Goal: Task Accomplishment & Management: Manage account settings

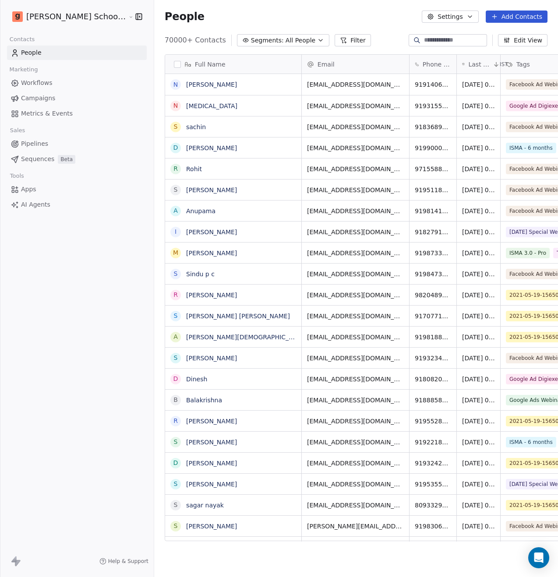
scroll to position [501, 425]
click at [317, 40] on icon "button" at bounding box center [320, 40] width 7 height 7
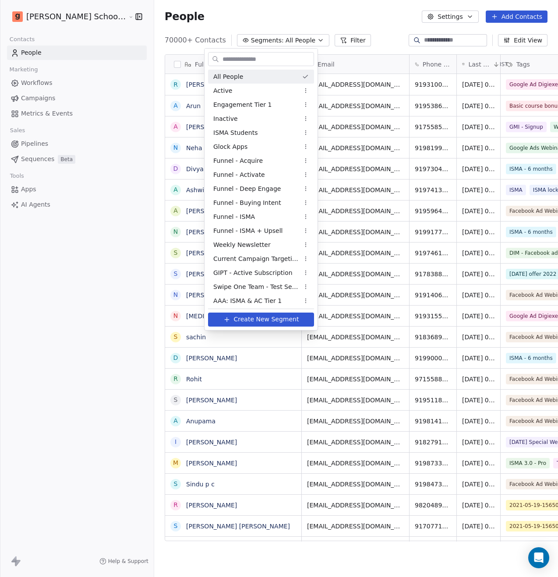
click at [320, 42] on html "Goela School of Finance LLP Contacts People Marketing Workflows Campaigns Metri…" at bounding box center [279, 288] width 558 height 577
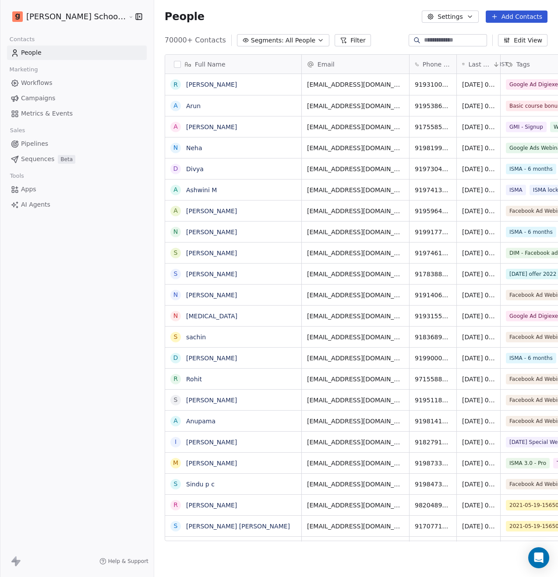
click at [334, 40] on button "Filter" at bounding box center [352, 40] width 36 height 12
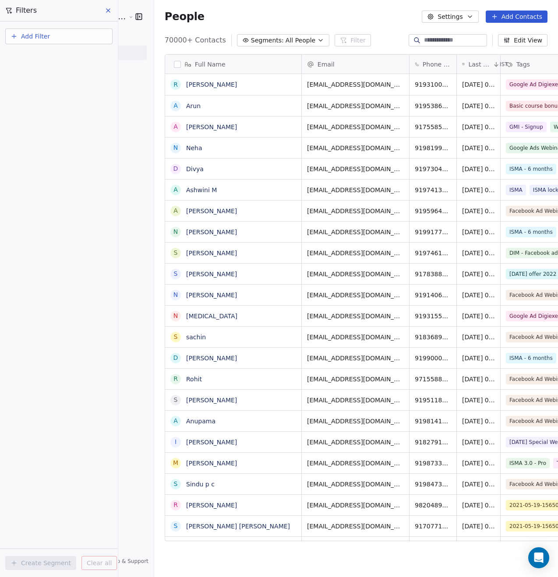
click at [39, 39] on span "Add Filter" at bounding box center [35, 36] width 29 height 9
click at [42, 56] on span "Contact properties" at bounding box center [42, 57] width 57 height 9
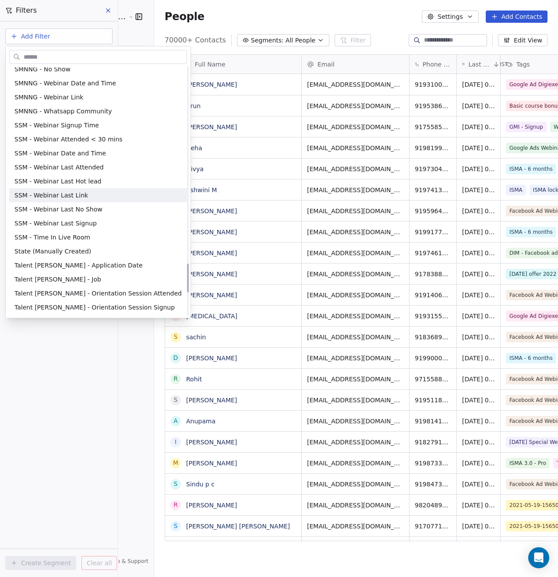
scroll to position [1890, 0]
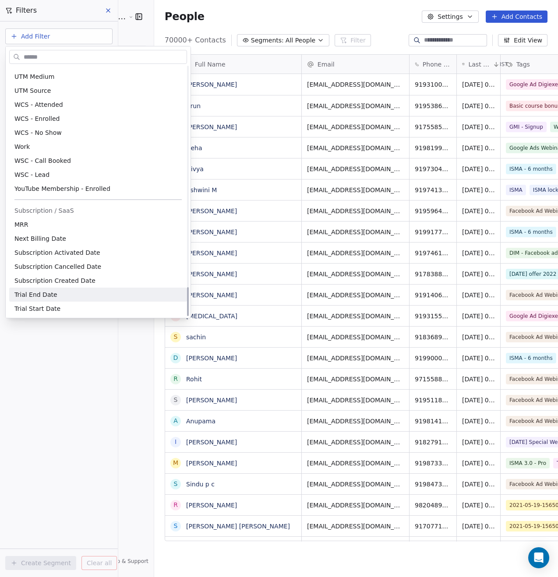
click at [56, 355] on html "Goela School of Finance LLP Contacts People Marketing Workflows Campaigns Metri…" at bounding box center [279, 288] width 558 height 577
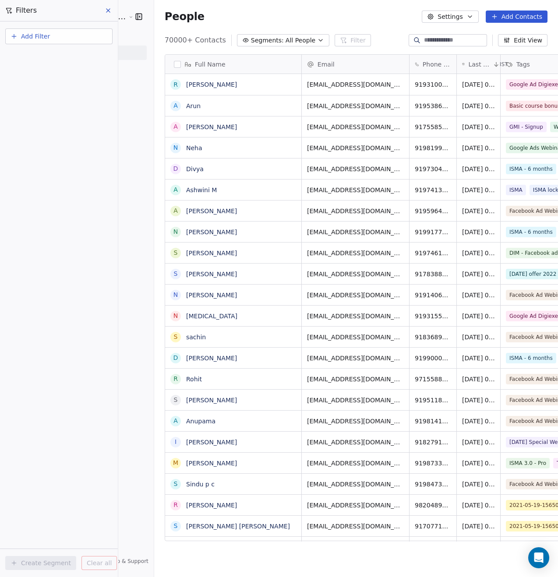
click at [53, 33] on button "Add Filter" at bounding box center [58, 36] width 107 height 16
click at [49, 64] on div "Contact activity" at bounding box center [58, 71] width 99 height 14
click at [51, 151] on html "Goela School of Finance LLP Contacts People Marketing Workflows Campaigns Metri…" at bounding box center [279, 288] width 558 height 577
click at [285, 36] on span "All People" at bounding box center [300, 40] width 30 height 9
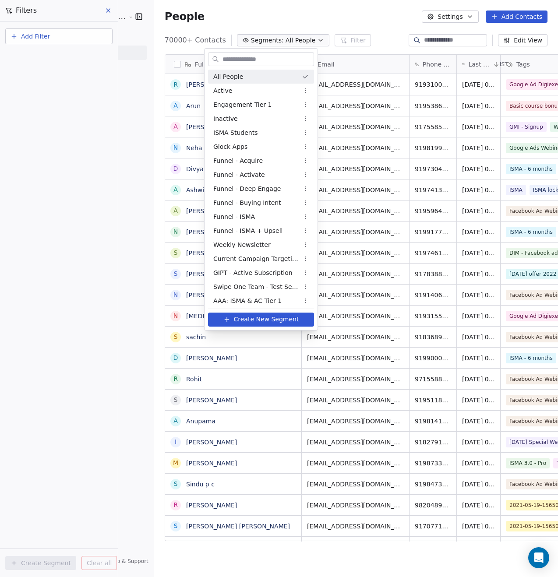
click at [307, 21] on html "Goela School of Finance LLP Contacts People Marketing Workflows Campaigns Metri…" at bounding box center [279, 288] width 558 height 577
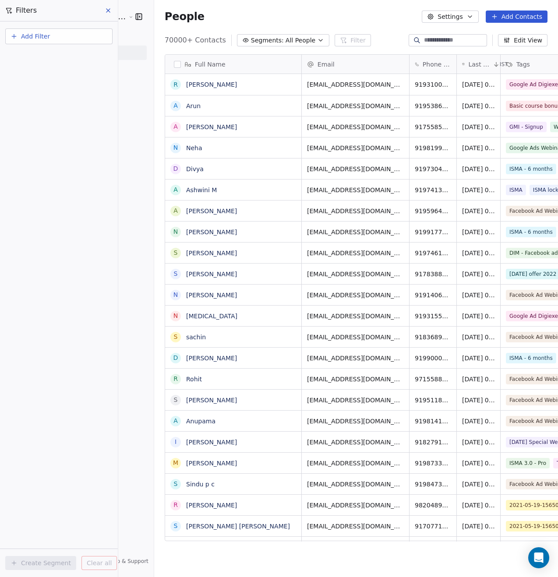
click at [285, 39] on span "All People" at bounding box center [300, 40] width 30 height 9
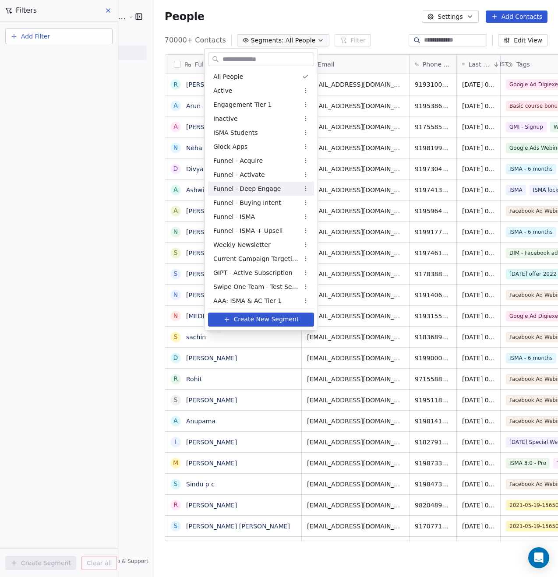
click at [267, 191] on span "Funnel - Deep Engage" at bounding box center [246, 188] width 67 height 9
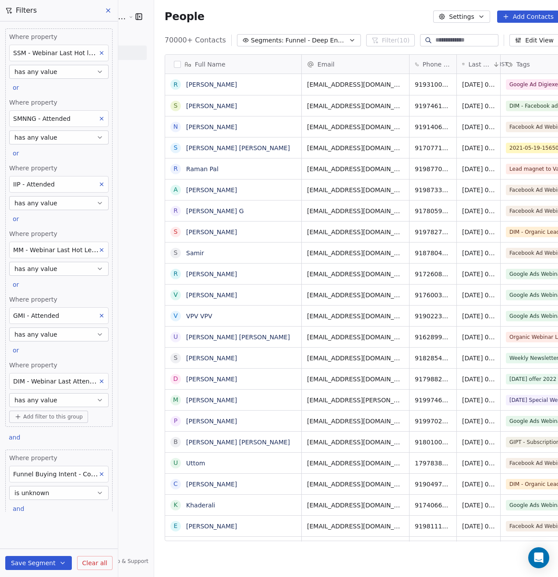
scroll to position [501, 425]
click at [174, 66] on button "button" at bounding box center [177, 64] width 7 height 7
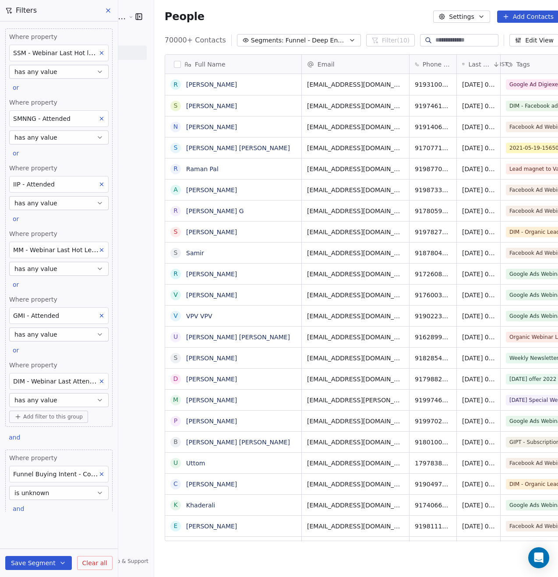
click at [291, 39] on span "Funnel - Deep Engage" at bounding box center [315, 40] width 61 height 9
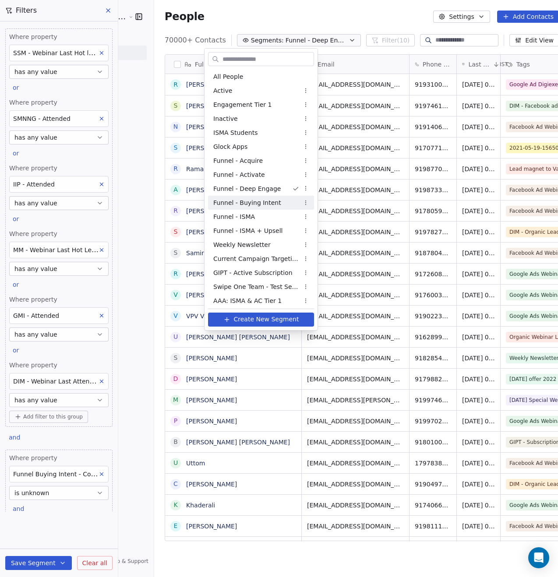
click at [280, 200] on div "Funnel - Buying Intent" at bounding box center [261, 203] width 106 height 14
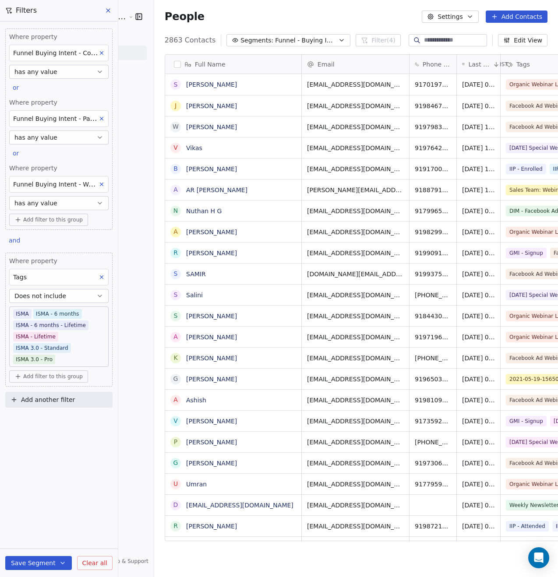
click at [174, 63] on button "button" at bounding box center [177, 64] width 7 height 7
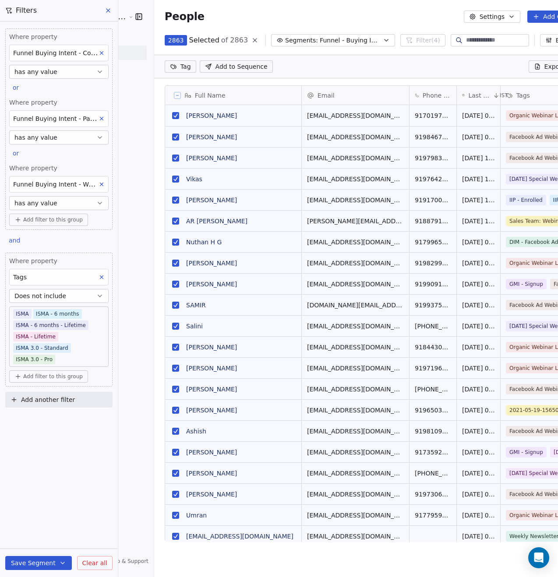
scroll to position [470, 440]
click at [544, 68] on span "Export" at bounding box center [554, 66] width 20 height 9
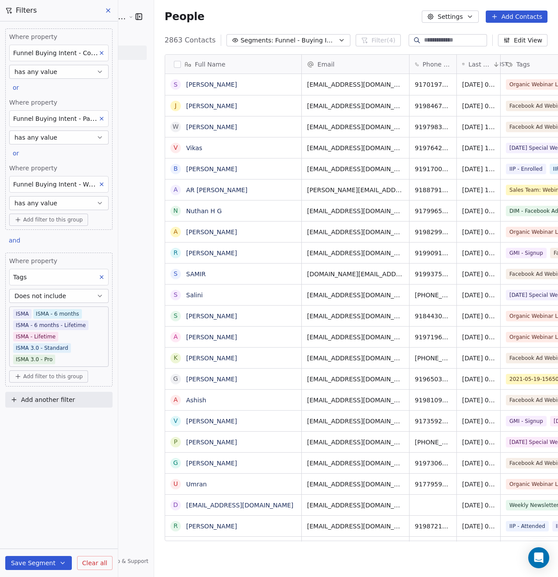
click at [444, 14] on button "Settings" at bounding box center [450, 17] width 56 height 12
click at [450, 77] on span "Export" at bounding box center [454, 77] width 20 height 9
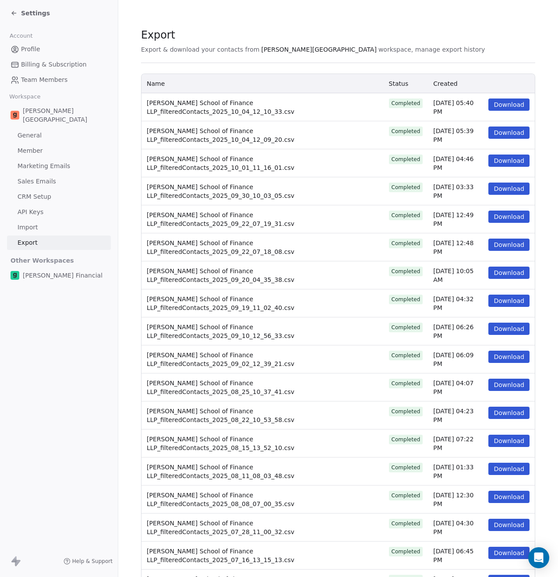
click at [497, 127] on button "Download" at bounding box center [508, 132] width 41 height 12
click at [506, 105] on button "Download" at bounding box center [508, 104] width 41 height 12
click at [37, 15] on span "Settings" at bounding box center [35, 13] width 29 height 9
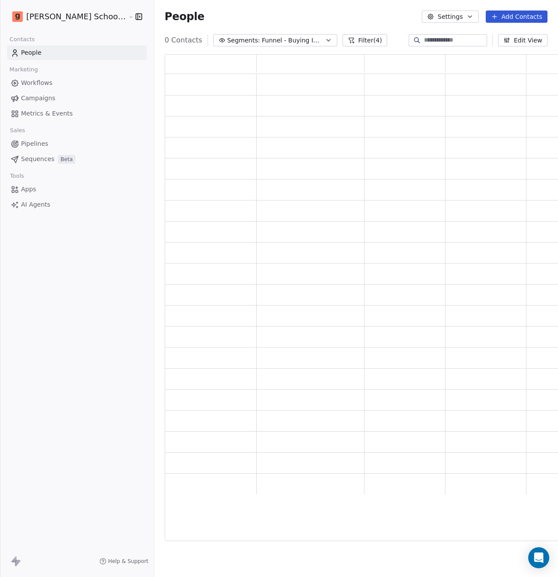
scroll to position [480, 404]
click at [285, 41] on span "Funnel - Buying Intent" at bounding box center [292, 40] width 61 height 9
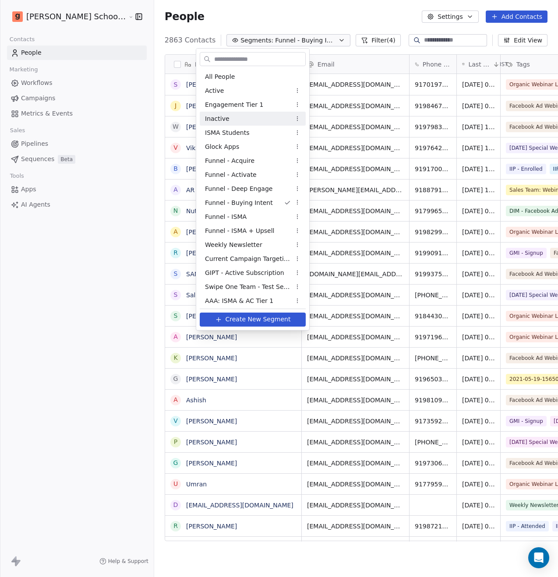
scroll to position [501, 425]
click at [258, 174] on div "Funnel - Activate" at bounding box center [253, 175] width 106 height 14
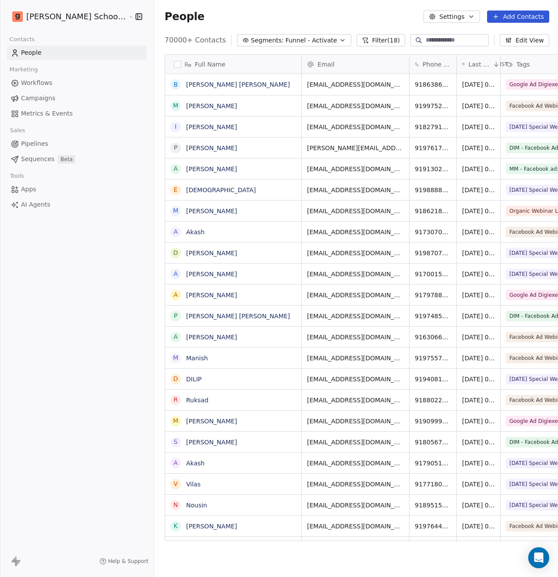
click at [174, 64] on button "button" at bounding box center [177, 64] width 7 height 7
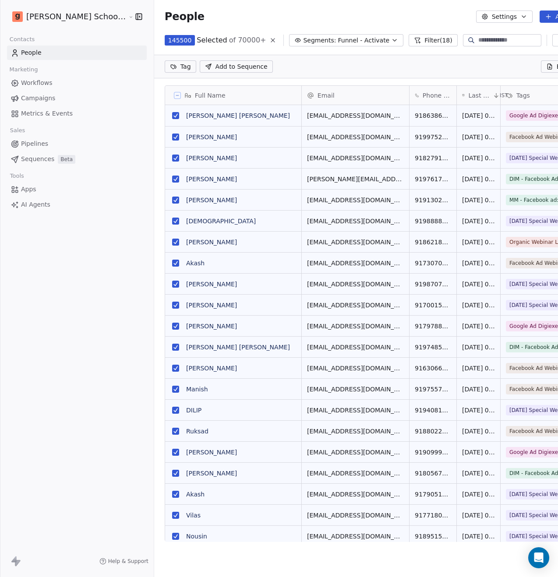
scroll to position [470, 446]
click at [556, 68] on span "Export" at bounding box center [566, 66] width 20 height 9
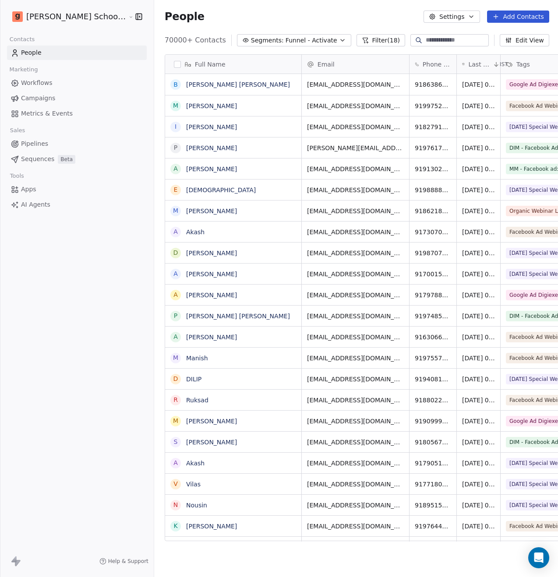
scroll to position [501, 425]
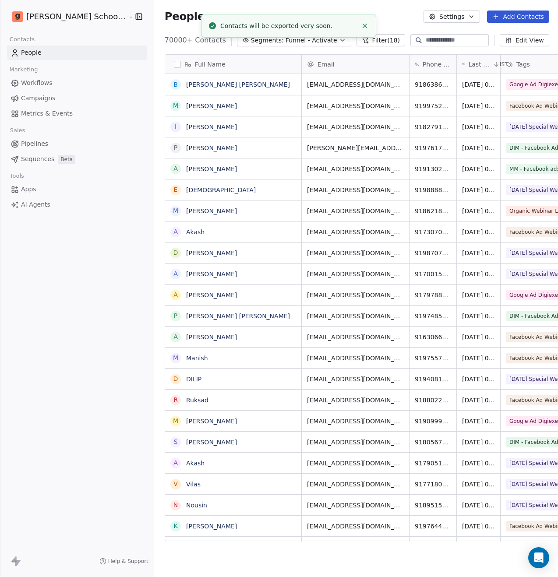
click at [301, 43] on button "Segments: Funnel - Activate" at bounding box center [294, 40] width 114 height 12
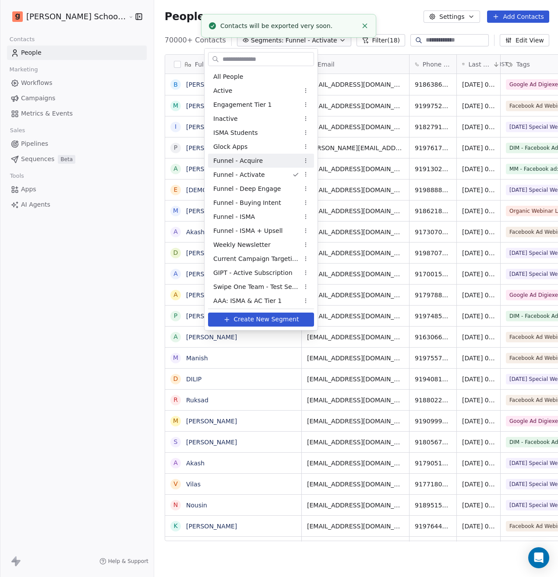
click at [267, 158] on div "Funnel - Acquire" at bounding box center [261, 161] width 106 height 14
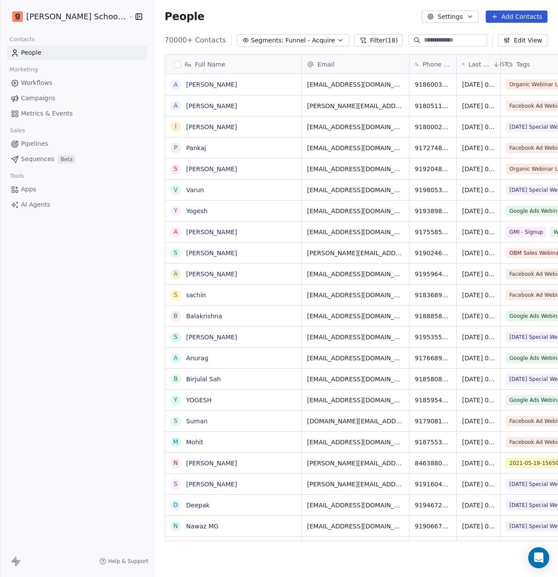
click at [174, 67] on button "button" at bounding box center [177, 64] width 7 height 7
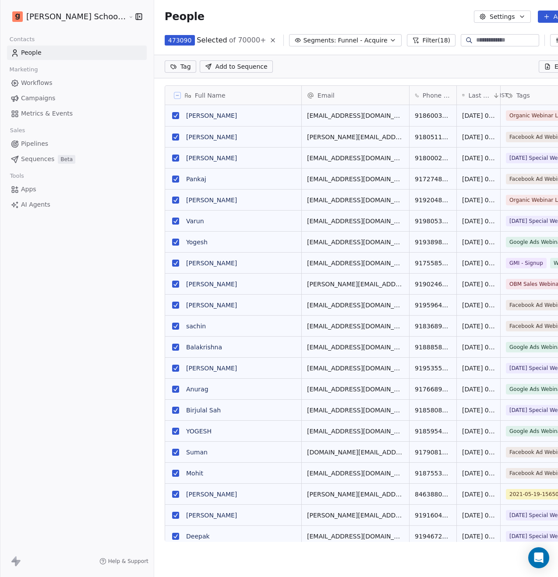
scroll to position [470, 446]
click at [271, 41] on icon at bounding box center [273, 41] width 4 height 4
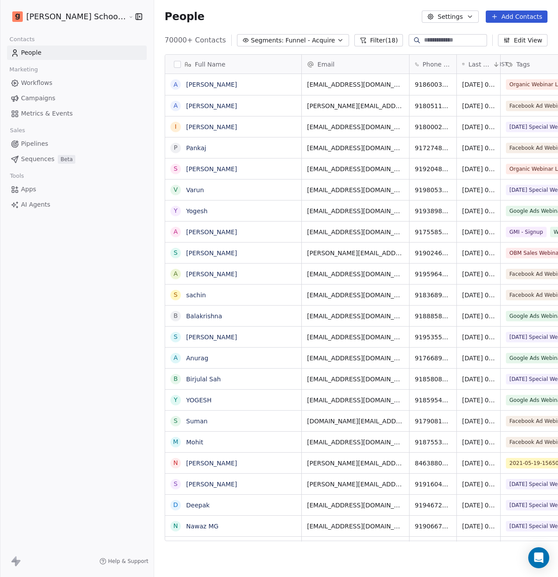
scroll to position [501, 425]
click at [467, 17] on button "Settings" at bounding box center [450, 17] width 56 height 12
click at [455, 74] on span "Export" at bounding box center [454, 77] width 20 height 9
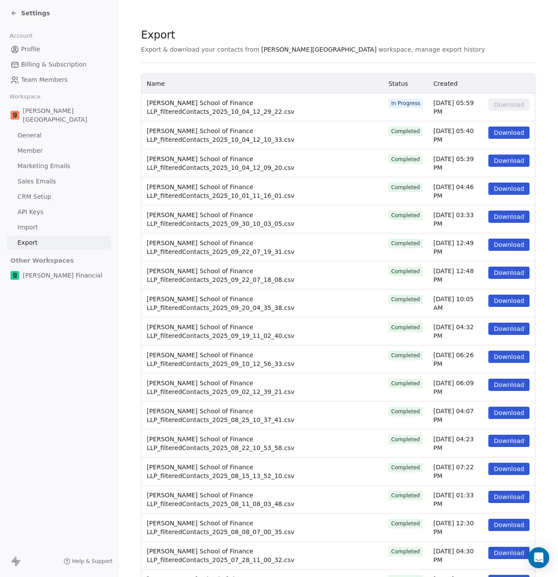
click at [22, 10] on span "Settings" at bounding box center [35, 13] width 29 height 9
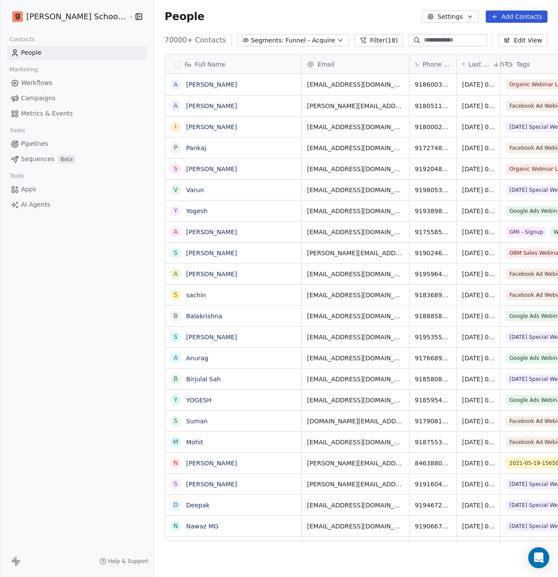
scroll to position [501, 425]
click at [460, 17] on button "Settings" at bounding box center [450, 17] width 56 height 12
click at [448, 77] on span "Export" at bounding box center [454, 77] width 20 height 9
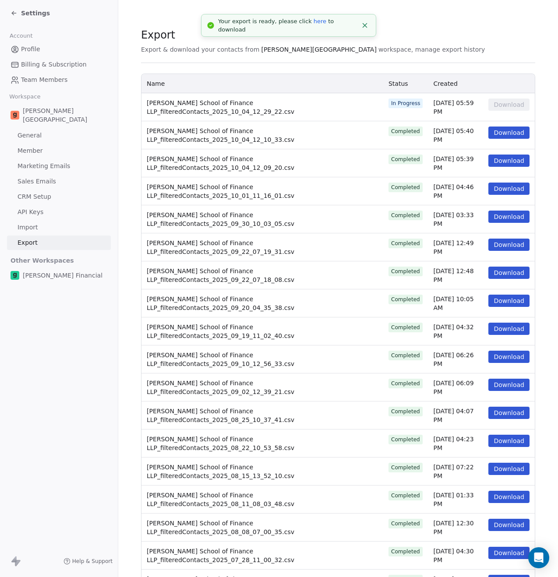
click at [313, 25] on link "here" at bounding box center [319, 21] width 13 height 7
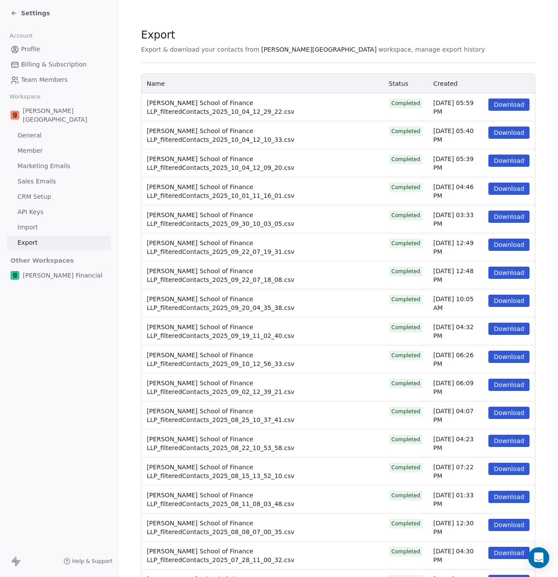
click at [31, 15] on span "Settings" at bounding box center [35, 13] width 29 height 9
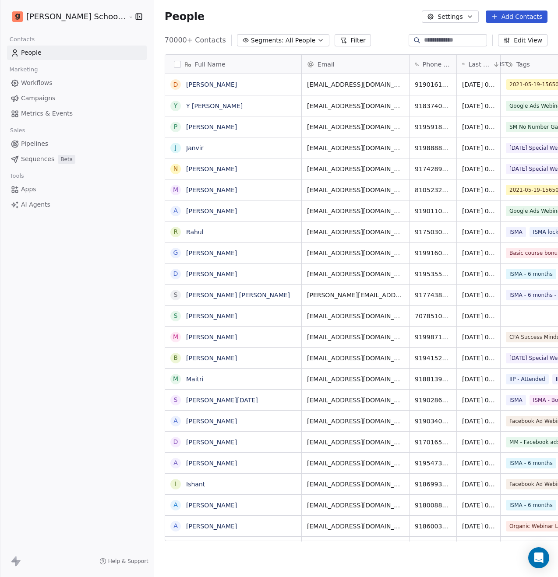
scroll to position [7, 7]
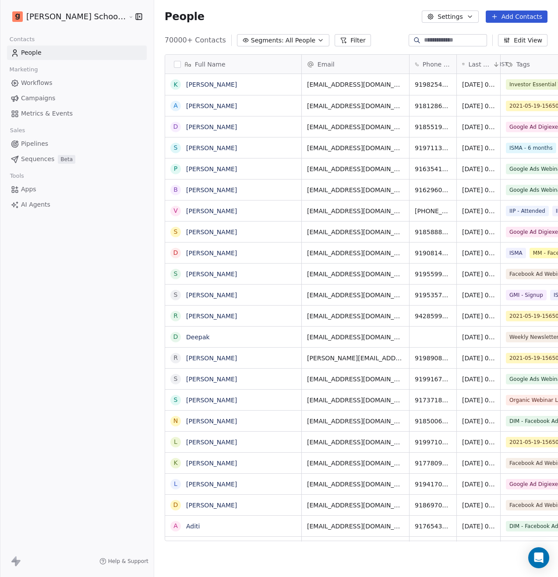
click at [443, 41] on input at bounding box center [454, 40] width 61 height 9
paste input "**********"
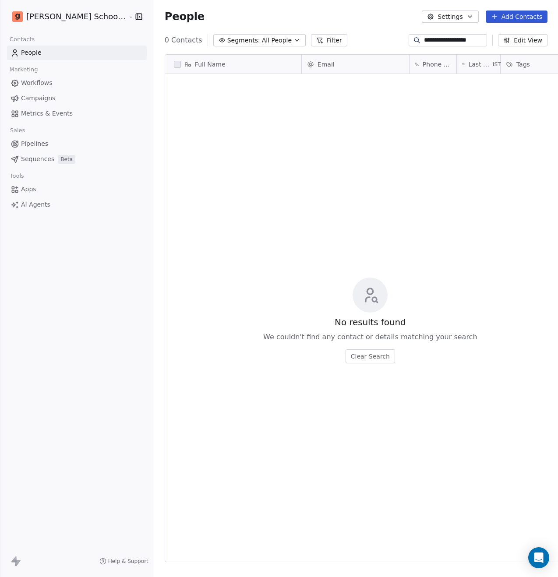
scroll to position [501, 425]
drag, startPoint x: 422, startPoint y: 39, endPoint x: 421, endPoint y: 51, distance: 12.3
click at [424, 39] on input "**********" at bounding box center [454, 40] width 61 height 9
type input "**********"
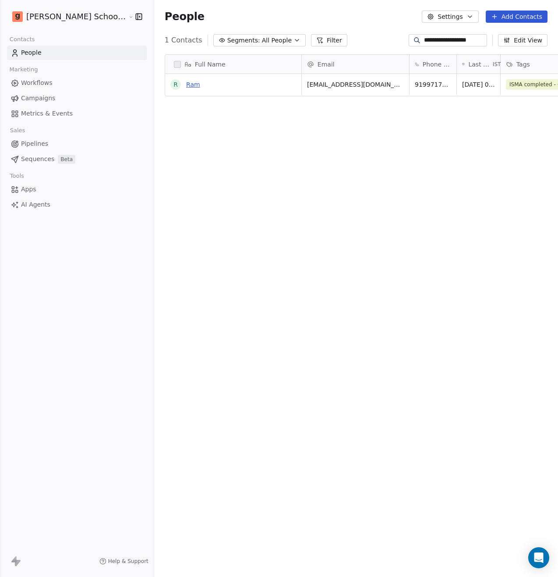
click at [186, 83] on link "Ram" at bounding box center [193, 84] width 14 height 7
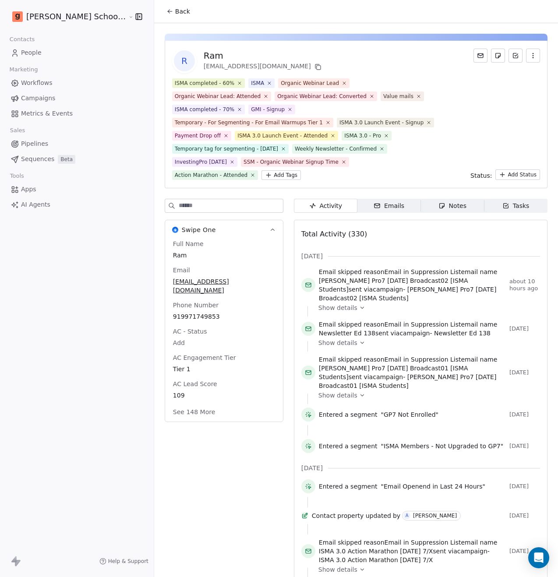
click at [180, 308] on div "Full Name Ram Email rckaushal@yahoo.com Phone Number 919971749853 AC - Status A…" at bounding box center [223, 328] width 105 height 179
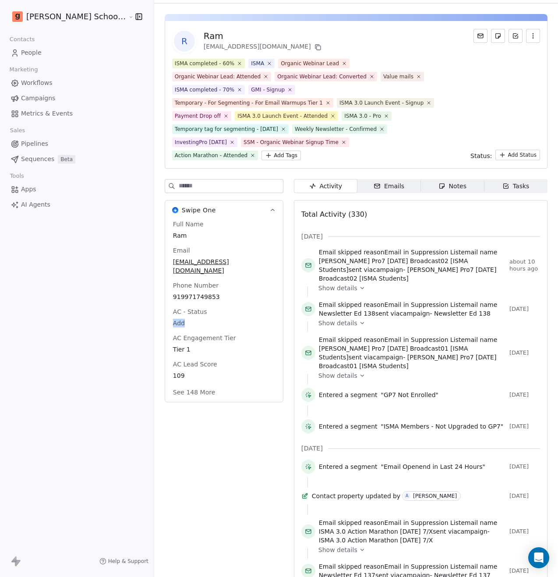
click at [180, 308] on div "AC - Status Add" at bounding box center [223, 317] width 105 height 21
click at [174, 293] on span "919971749853" at bounding box center [223, 297] width 101 height 9
click at [174, 287] on input "**********" at bounding box center [191, 294] width 95 height 18
click at [44, 51] on html "Goela School of Finance LLP Contacts People Marketing Workflows Campaigns Metri…" at bounding box center [279, 288] width 558 height 577
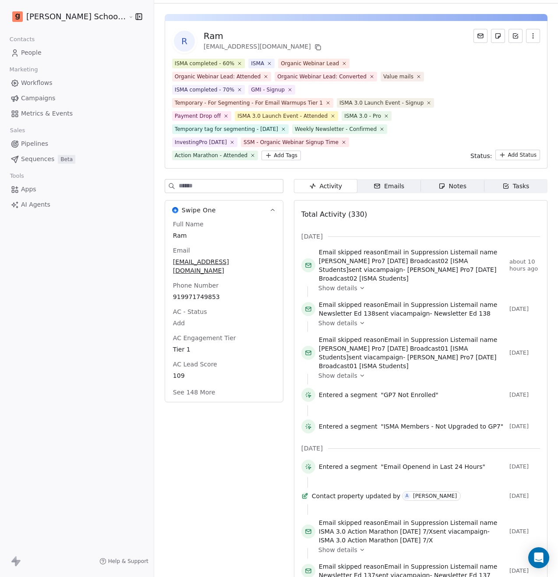
click at [58, 53] on link "People" at bounding box center [77, 53] width 140 height 14
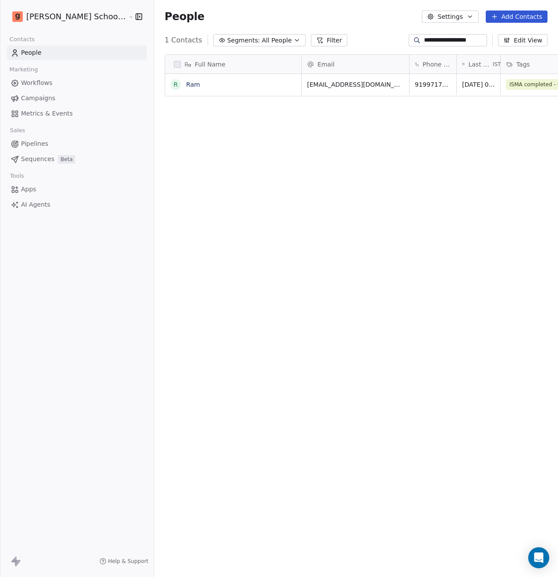
scroll to position [501, 425]
click at [473, 37] on input "**********" at bounding box center [454, 40] width 61 height 9
paste input "******"
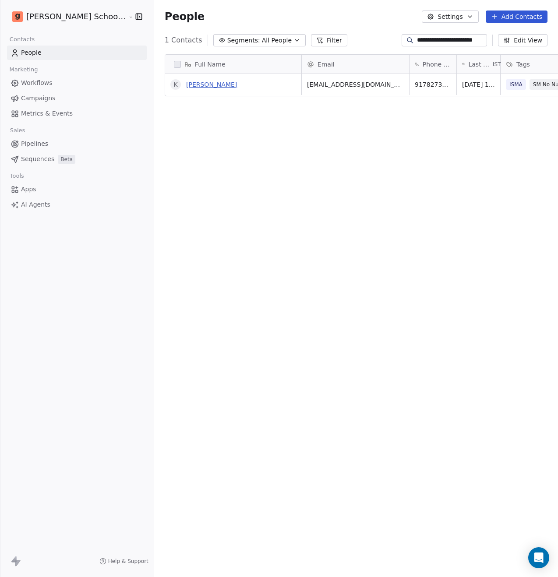
type input "**********"
click at [186, 86] on link "Khushi Gupta" at bounding box center [211, 84] width 51 height 7
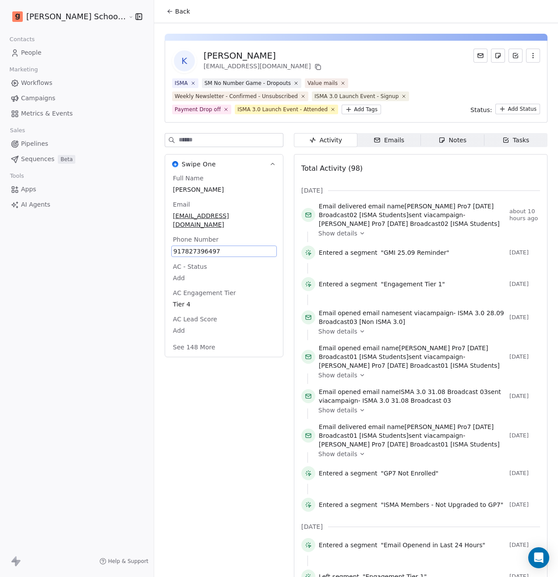
click at [173, 247] on span "917827396497" at bounding box center [223, 251] width 101 height 9
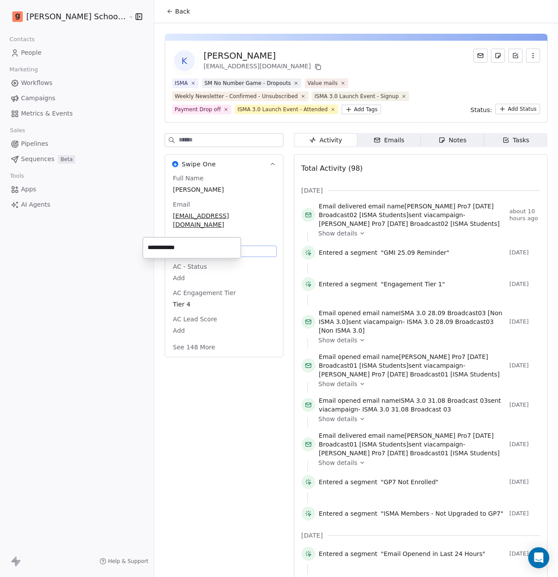
click at [169, 242] on input "**********" at bounding box center [191, 248] width 95 height 18
click at [218, 401] on html "Goela School of Finance LLP Contacts People Marketing Workflows Campaigns Metri…" at bounding box center [279, 288] width 558 height 577
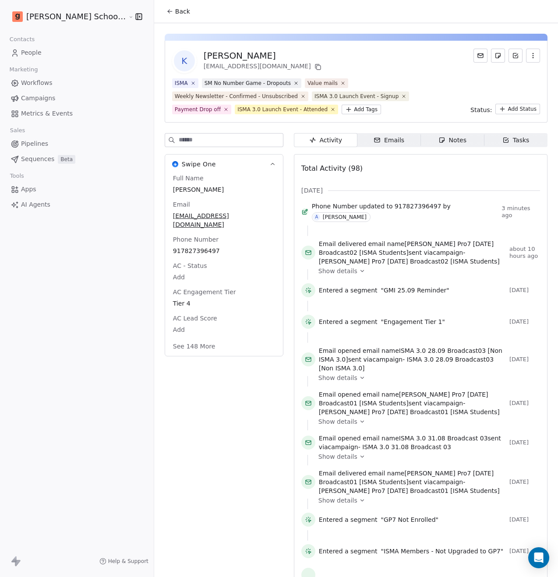
click at [44, 50] on link "People" at bounding box center [77, 53] width 140 height 14
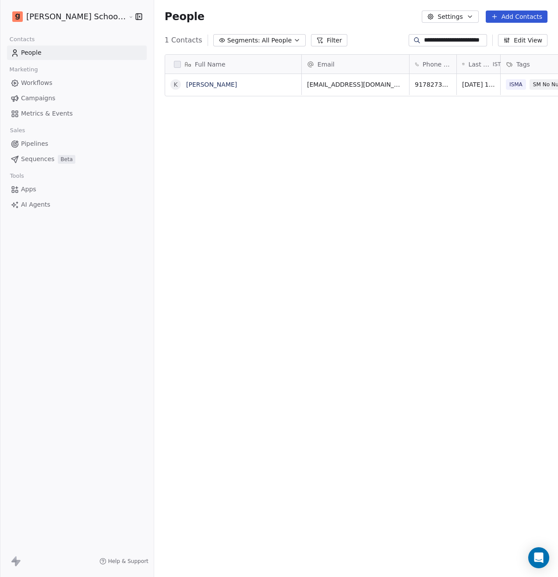
scroll to position [501, 425]
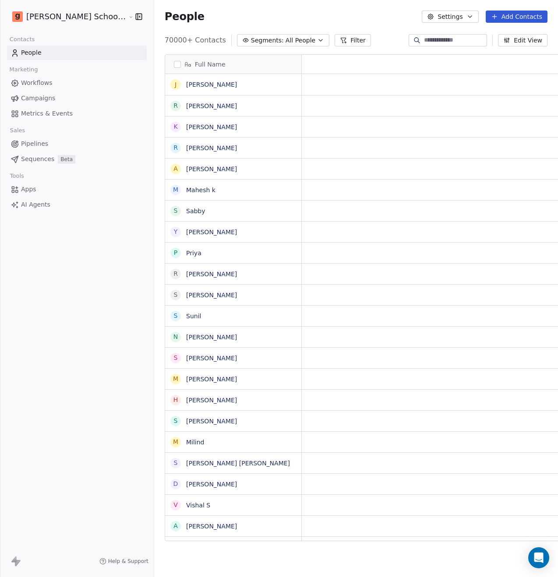
scroll to position [7, 7]
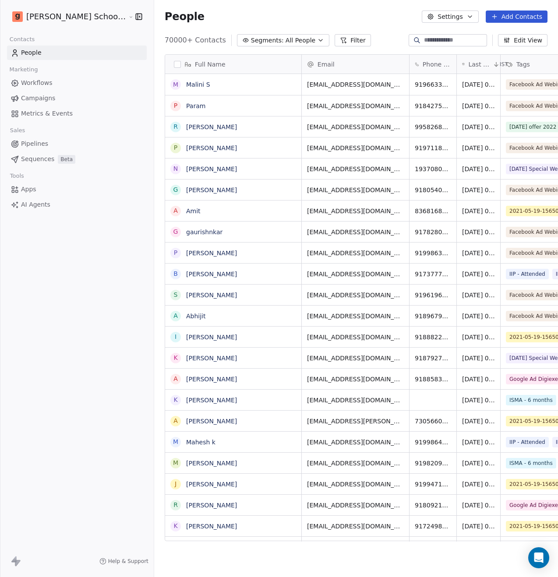
scroll to position [501, 425]
click at [54, 85] on link "Workflows" at bounding box center [77, 83] width 140 height 14
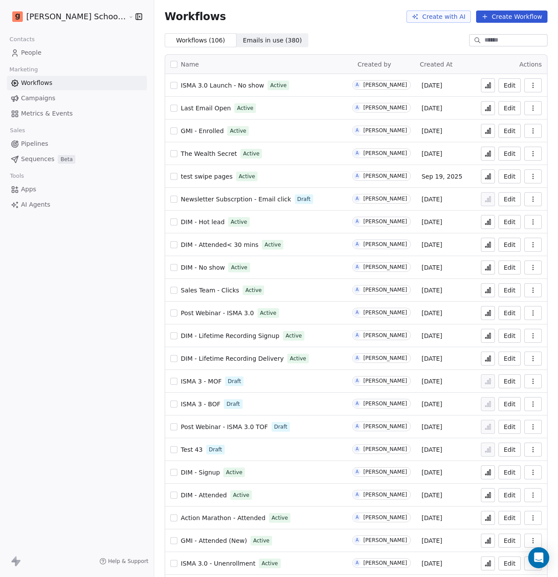
click at [43, 55] on link "People" at bounding box center [77, 53] width 140 height 14
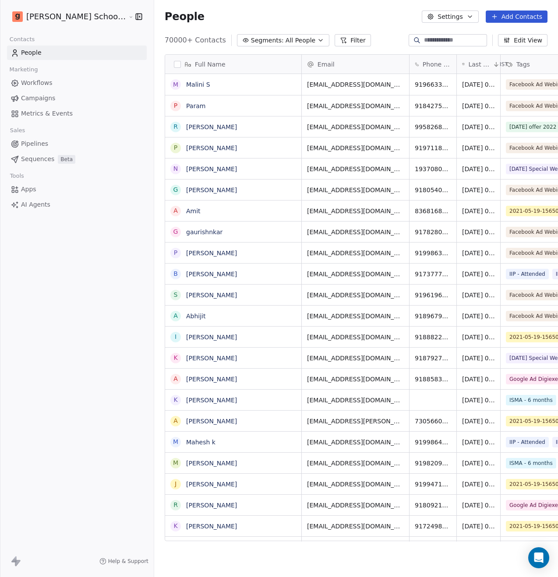
scroll to position [501, 425]
click at [51, 96] on span "Campaigns" at bounding box center [38, 98] width 34 height 9
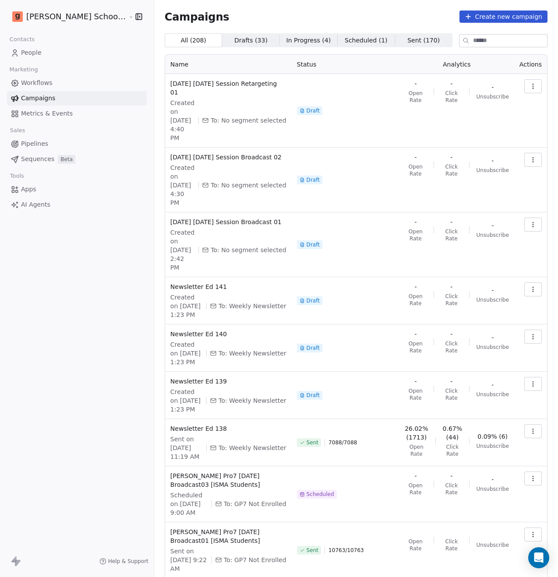
click at [52, 81] on link "Workflows" at bounding box center [77, 83] width 140 height 14
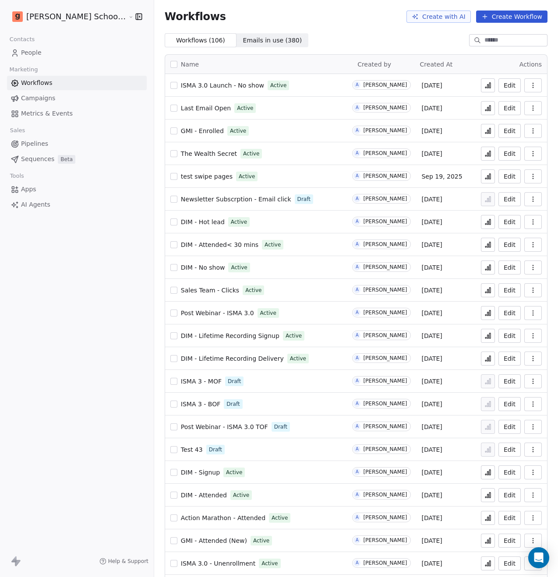
click at [56, 97] on link "Campaigns" at bounding box center [77, 98] width 140 height 14
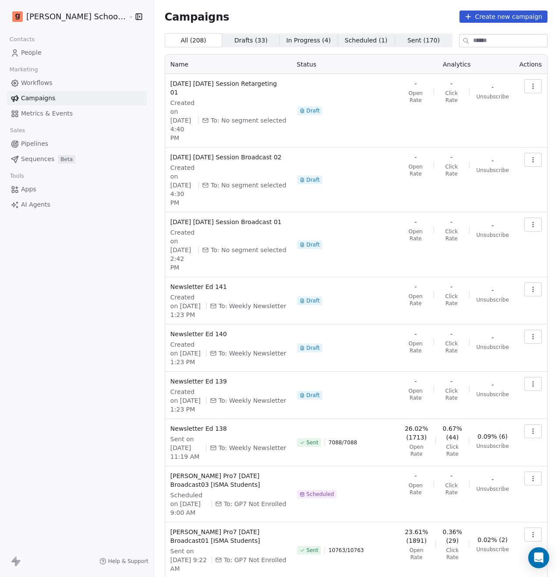
click at [42, 57] on link "People" at bounding box center [77, 53] width 140 height 14
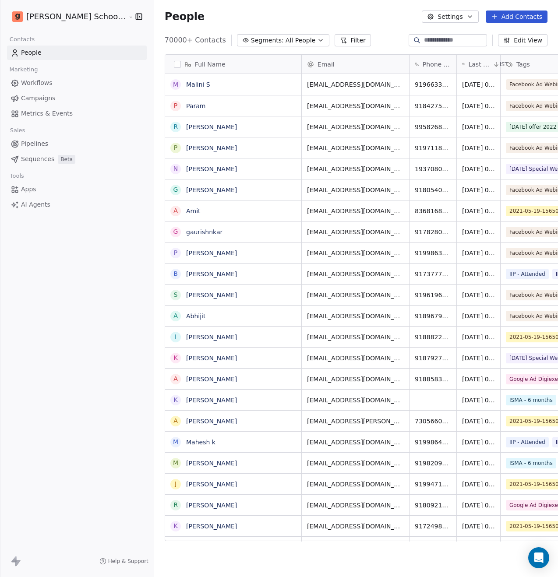
scroll to position [501, 425]
click at [44, 84] on span "Workflows" at bounding box center [37, 82] width 32 height 9
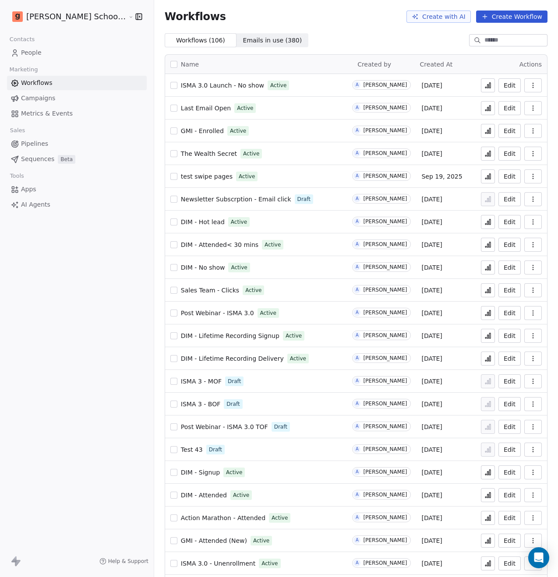
click at [47, 53] on link "People" at bounding box center [77, 53] width 140 height 14
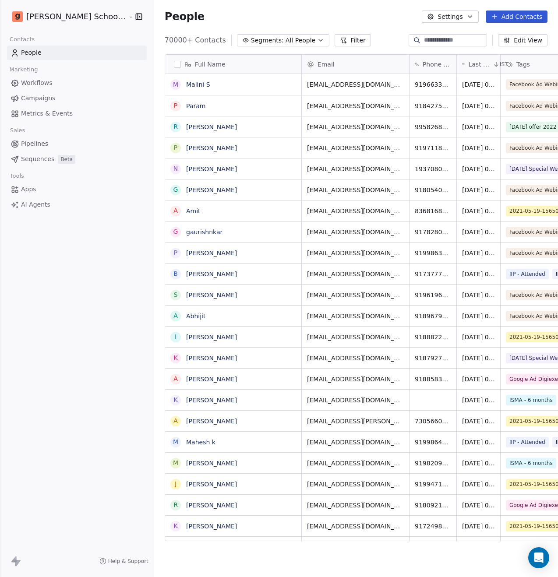
scroll to position [501, 425]
click at [453, 20] on button "Settings" at bounding box center [450, 17] width 56 height 12
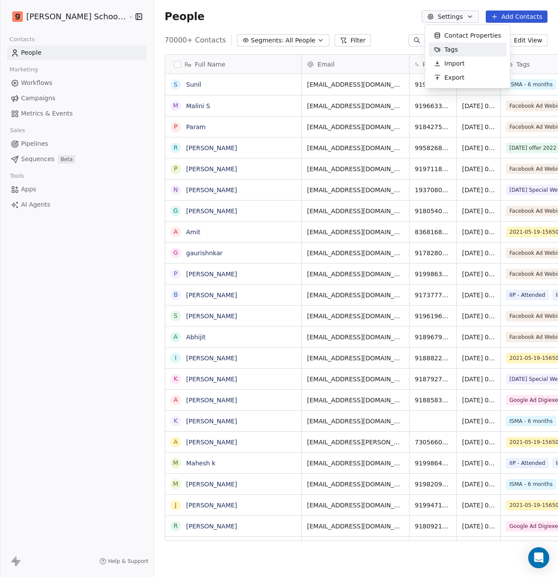
click at [455, 54] on div "Tags" at bounding box center [446, 49] width 35 height 14
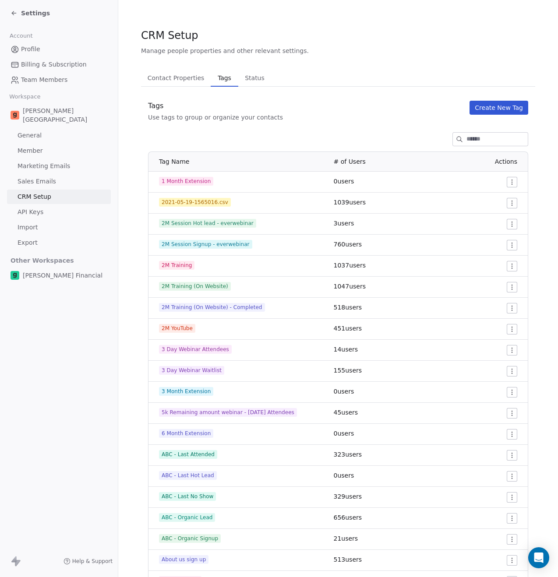
click at [484, 111] on button "Create New Tag" at bounding box center [498, 108] width 59 height 14
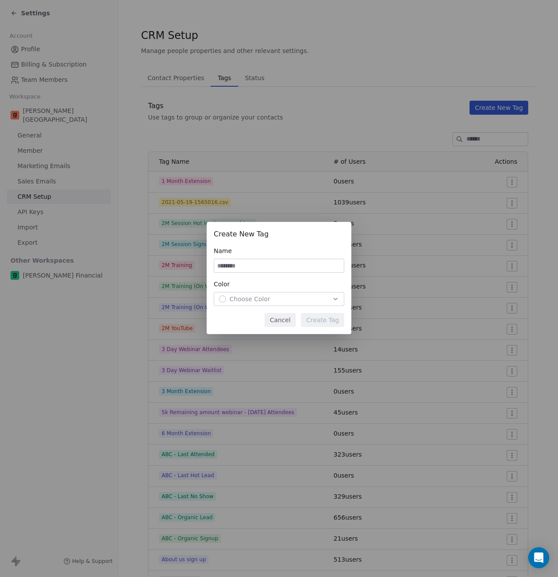
click at [289, 265] on input at bounding box center [279, 265] width 130 height 13
click at [285, 317] on button "Cancel" at bounding box center [279, 320] width 31 height 14
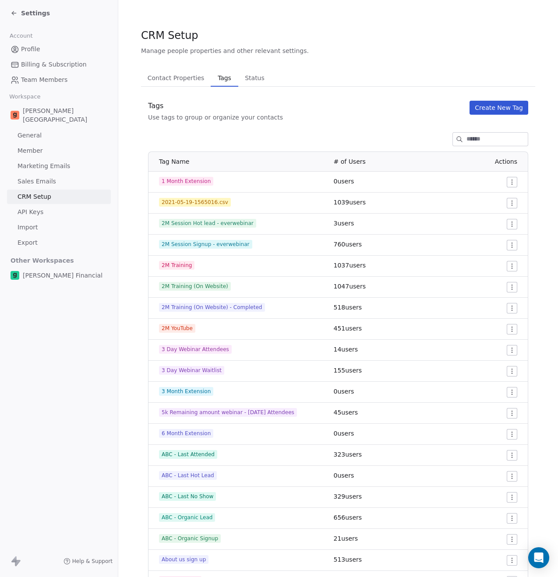
click at [478, 143] on input at bounding box center [496, 139] width 61 height 13
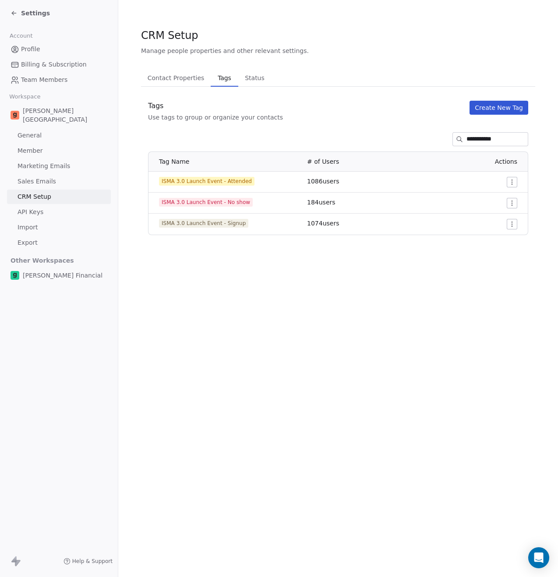
type input "**********"
click at [192, 180] on span "ISMA 3.0 Launch Event - Attended" at bounding box center [206, 181] width 95 height 9
copy span "ISMA 3.0 Launch Event - Attended"
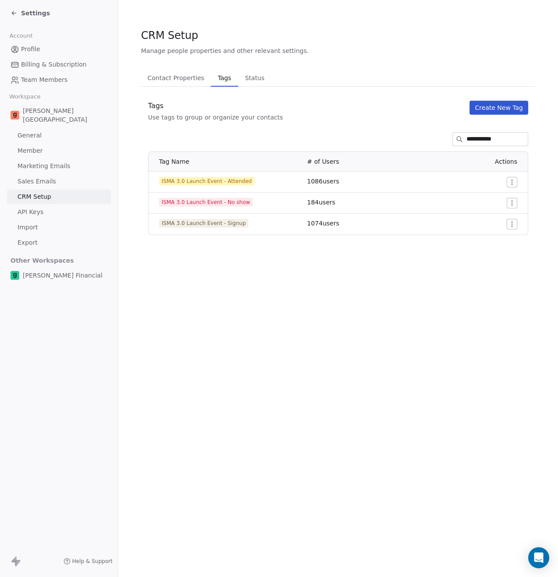
click at [200, 223] on span "ISMA 3.0 Launch Event - Signup" at bounding box center [203, 223] width 89 height 9
copy span "ISMA 3.0 Launch Event - Signup"
click at [491, 107] on button "Create New Tag" at bounding box center [498, 108] width 59 height 14
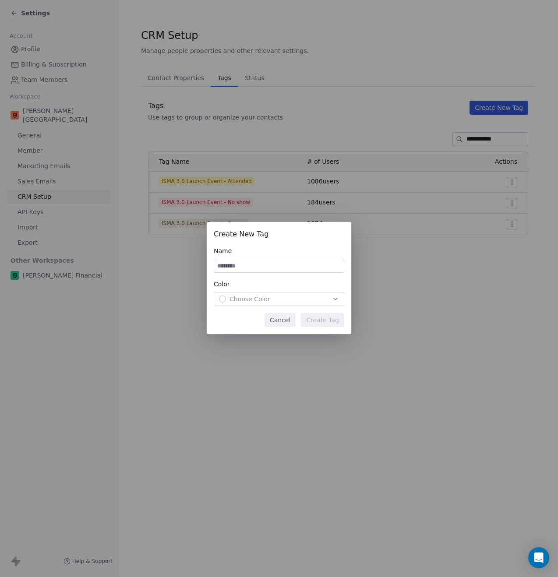
click at [266, 263] on input at bounding box center [279, 265] width 130 height 13
drag, startPoint x: 256, startPoint y: 266, endPoint x: 214, endPoint y: 265, distance: 42.5
click at [214, 265] on input "**********" at bounding box center [279, 265] width 130 height 13
type input "**********"
click at [253, 298] on span "Choose Color" at bounding box center [249, 299] width 41 height 9
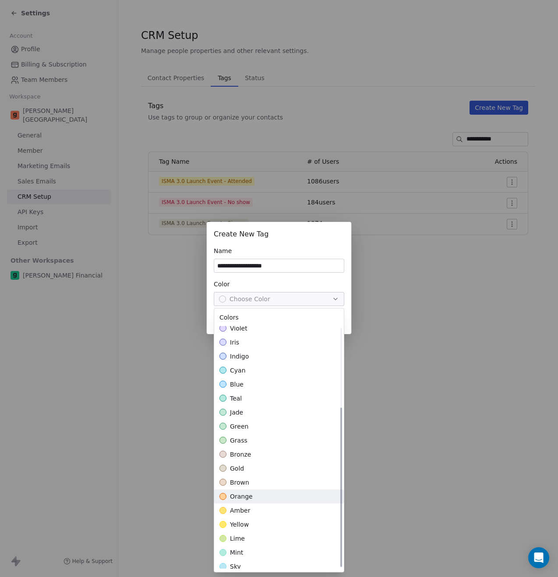
scroll to position [122, 0]
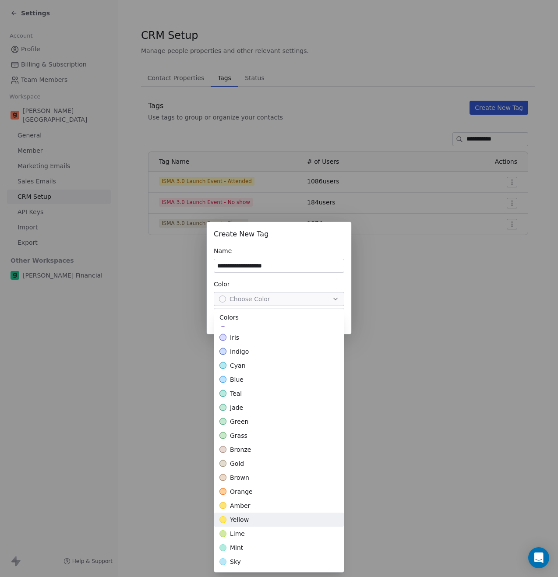
click at [267, 515] on div "yellow" at bounding box center [279, 520] width 130 height 14
click at [305, 281] on div "**********" at bounding box center [279, 288] width 558 height 161
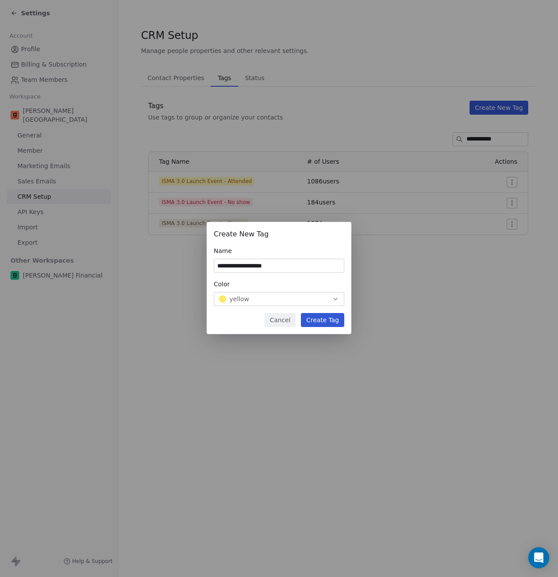
click at [264, 267] on input "**********" at bounding box center [279, 265] width 130 height 13
click at [321, 321] on button "Create Tag" at bounding box center [322, 320] width 43 height 14
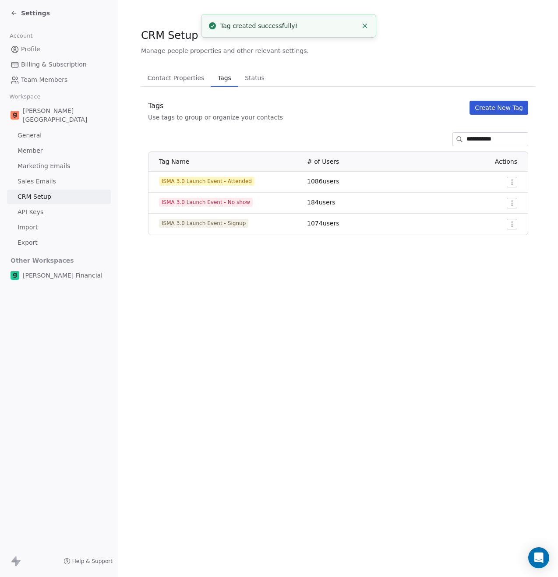
click at [490, 111] on button "Create New Tag" at bounding box center [498, 108] width 59 height 14
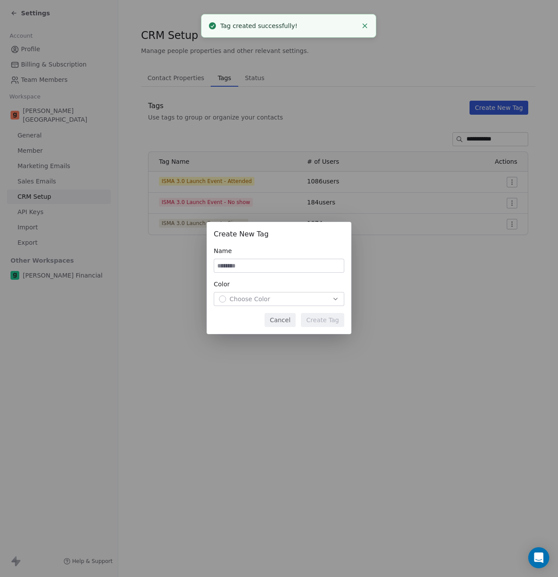
click at [261, 267] on input at bounding box center [279, 265] width 130 height 13
click at [264, 266] on input "**********" at bounding box center [279, 265] width 130 height 13
click at [264, 265] on input "**********" at bounding box center [279, 265] width 130 height 13
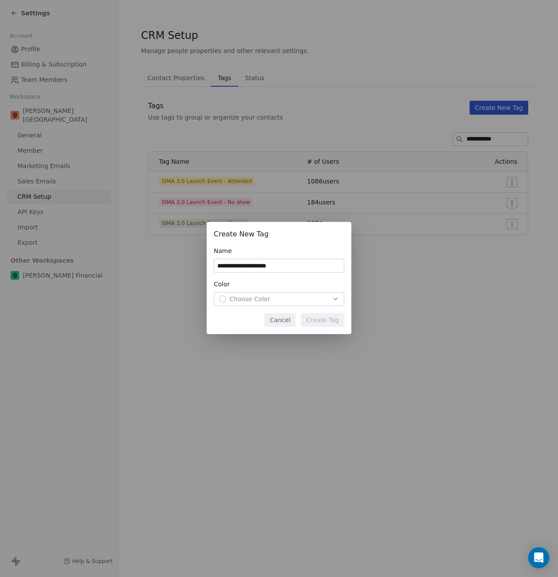
type input "**********"
click at [294, 298] on div "Choose Color" at bounding box center [279, 299] width 120 height 9
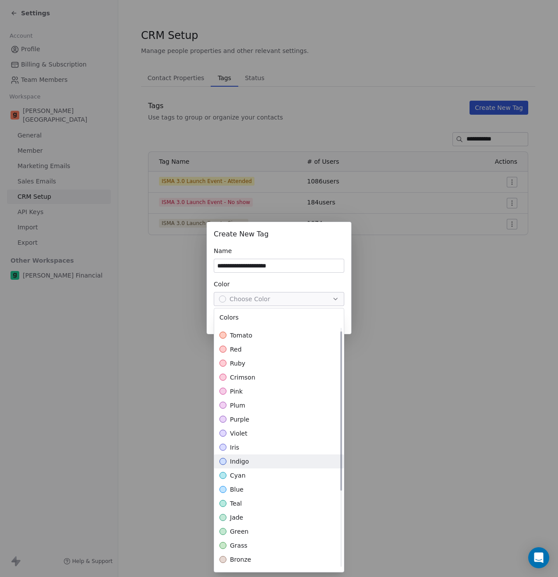
scroll to position [22, 0]
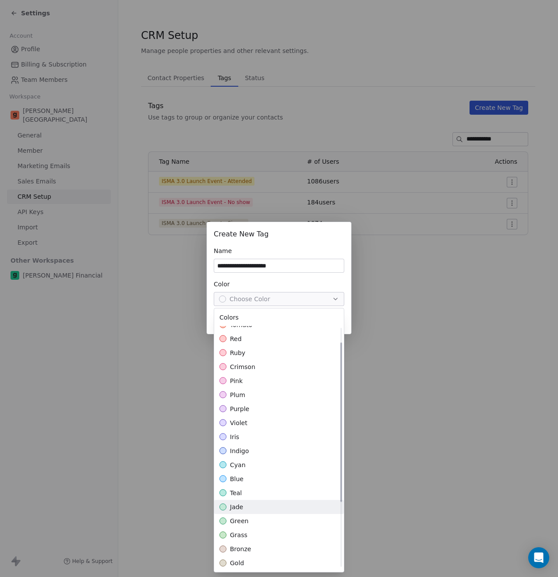
click at [276, 513] on div "jade" at bounding box center [279, 507] width 130 height 14
click at [285, 286] on div "**********" at bounding box center [279, 288] width 558 height 161
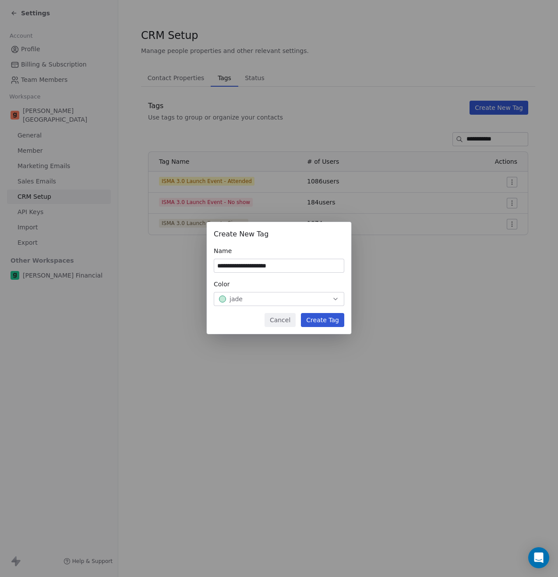
click at [319, 320] on button "Create Tag" at bounding box center [322, 320] width 43 height 14
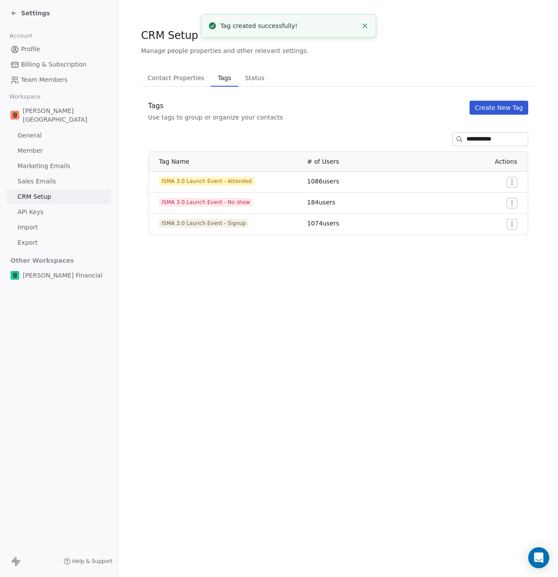
click at [491, 109] on button "Create New Tag" at bounding box center [498, 108] width 59 height 14
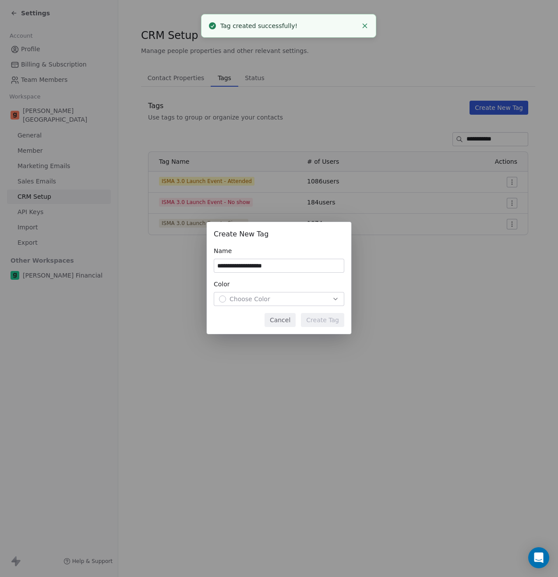
click at [271, 267] on input "**********" at bounding box center [279, 265] width 130 height 13
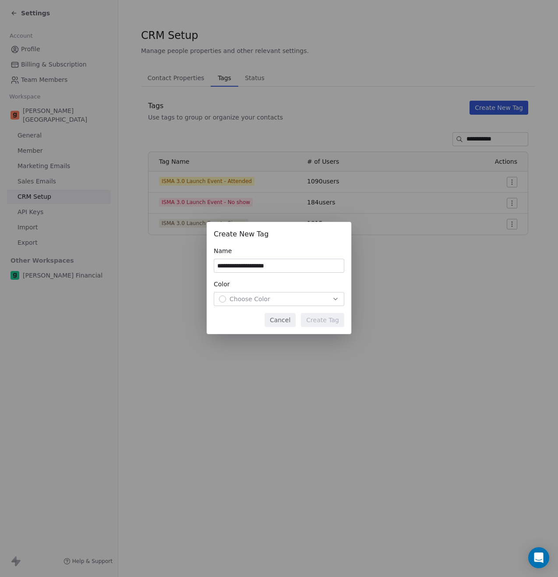
type input "**********"
click at [295, 299] on div "Choose Color" at bounding box center [279, 299] width 120 height 9
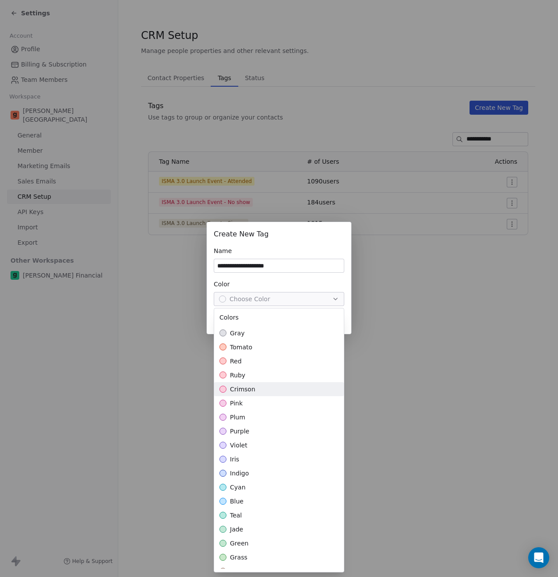
click at [275, 394] on div "crimson" at bounding box center [279, 389] width 130 height 14
click at [302, 282] on div "**********" at bounding box center [279, 288] width 558 height 161
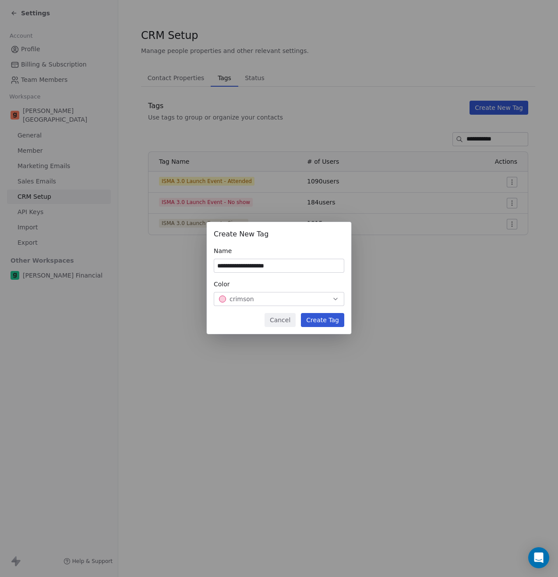
click at [323, 324] on button "Create Tag" at bounding box center [322, 320] width 43 height 14
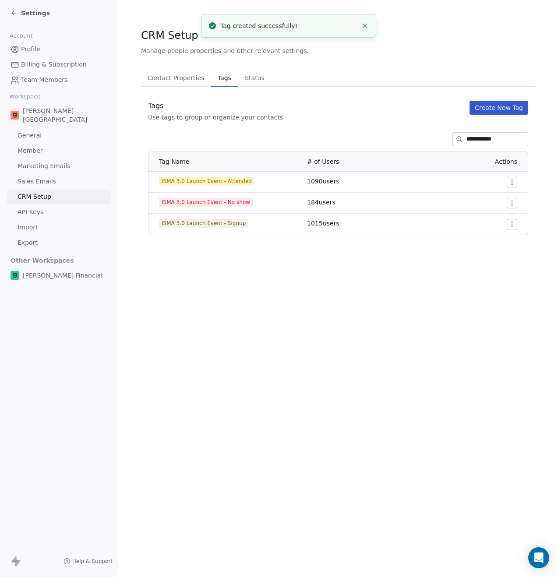
click at [466, 138] on input "**********" at bounding box center [496, 139] width 61 height 13
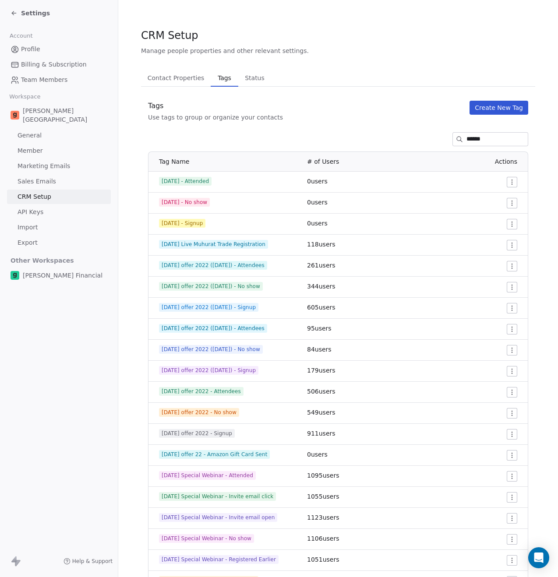
type input "******"
click at [466, 135] on input "******" at bounding box center [496, 139] width 61 height 13
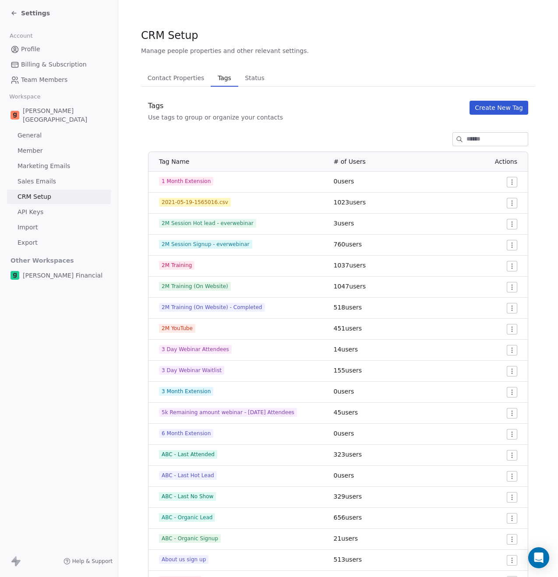
click at [33, 14] on span "Settings" at bounding box center [35, 13] width 29 height 9
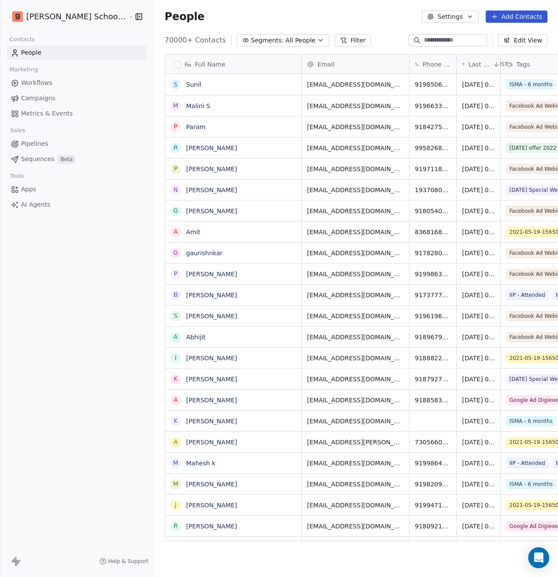
scroll to position [501, 425]
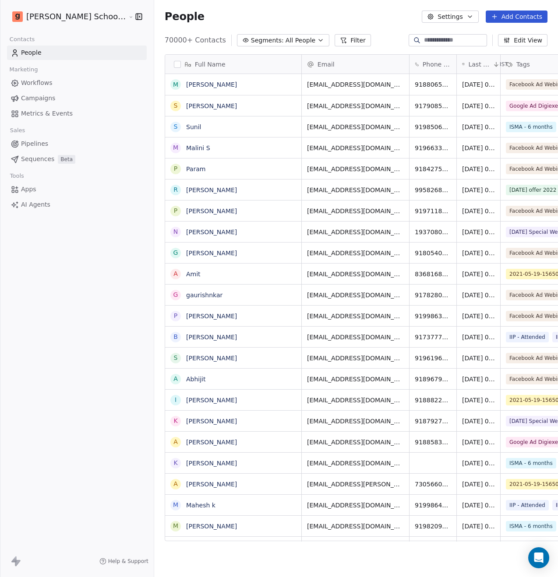
click at [51, 84] on link "Workflows" at bounding box center [77, 83] width 140 height 14
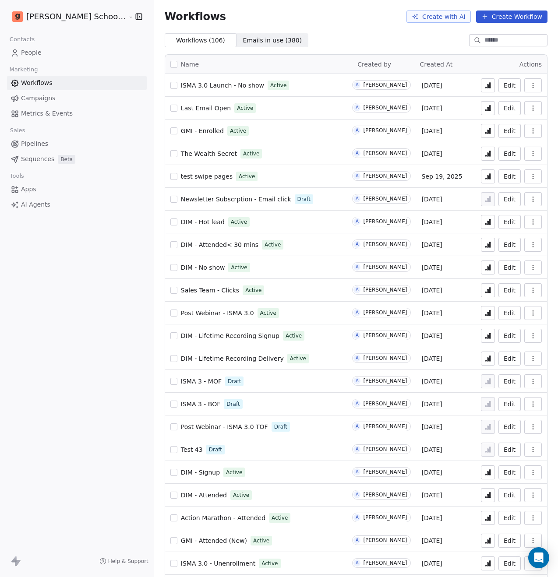
click at [484, 41] on input at bounding box center [514, 40] width 61 height 9
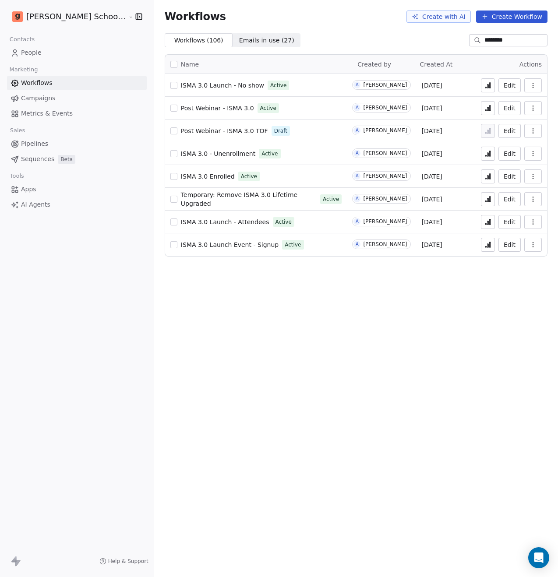
type input "********"
click at [531, 247] on icon "button" at bounding box center [532, 244] width 7 height 7
click at [511, 277] on span "Duplicate" at bounding box center [510, 279] width 29 height 9
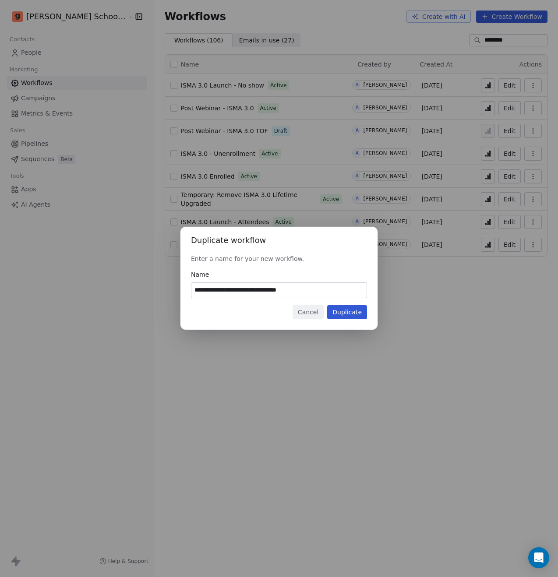
drag, startPoint x: 259, startPoint y: 291, endPoint x: 194, endPoint y: 292, distance: 64.8
click at [194, 292] on input "**********" at bounding box center [278, 290] width 175 height 15
click at [287, 290] on input "**********" at bounding box center [278, 290] width 175 height 15
type input "**********"
click at [351, 314] on button "Duplicate" at bounding box center [347, 312] width 40 height 14
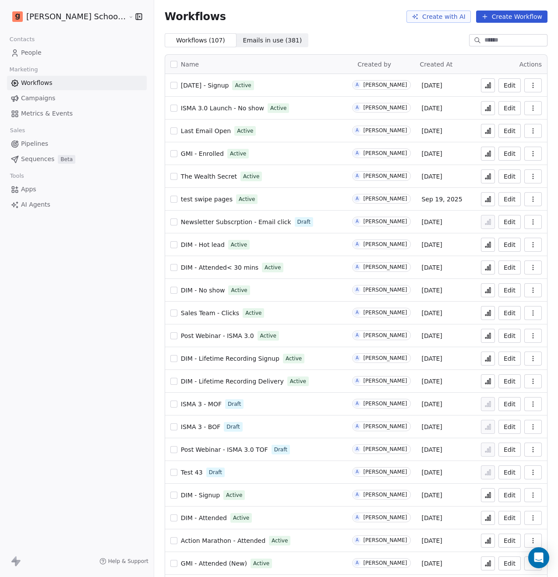
click at [492, 35] on div at bounding box center [508, 40] width 78 height 12
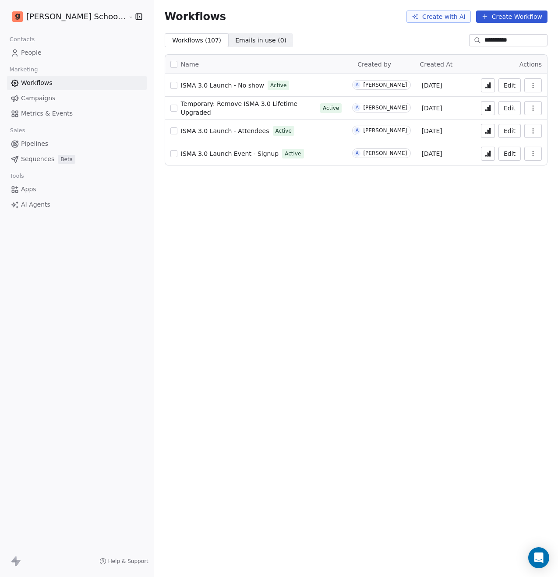
type input "**********"
click at [197, 199] on div "**********" at bounding box center [356, 288] width 404 height 577
click at [43, 54] on link "People" at bounding box center [77, 53] width 140 height 14
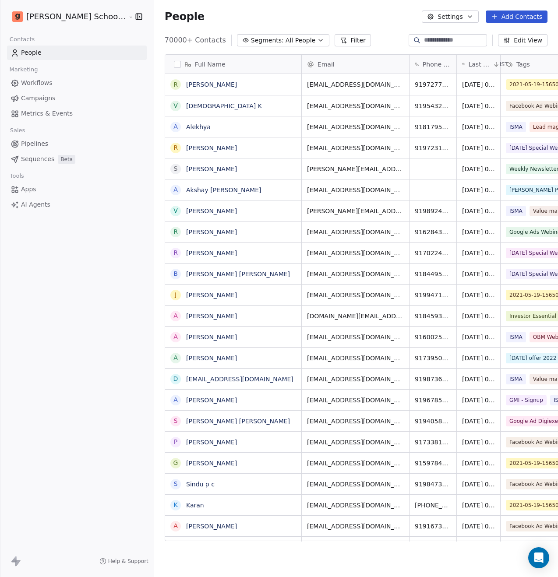
scroll to position [501, 425]
click at [51, 87] on link "Workflows" at bounding box center [77, 83] width 140 height 14
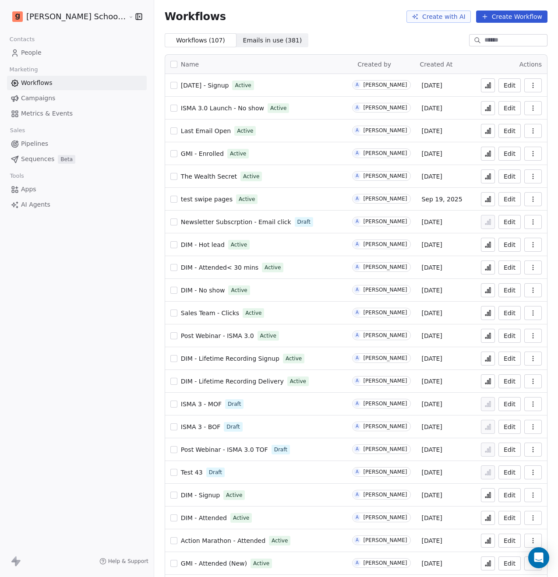
click at [53, 112] on span "Metrics & Events" at bounding box center [47, 113] width 52 height 9
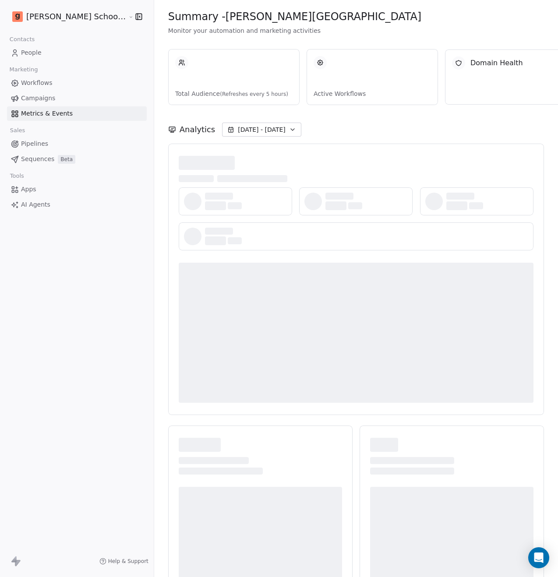
click at [54, 103] on link "Campaigns" at bounding box center [77, 98] width 140 height 14
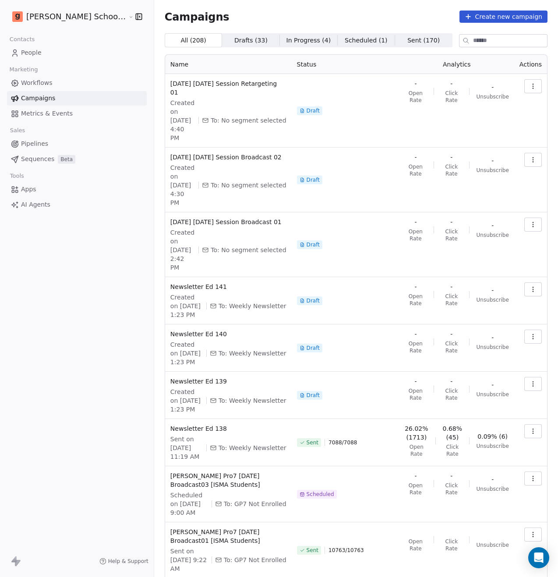
click at [43, 53] on link "People" at bounding box center [77, 53] width 140 height 14
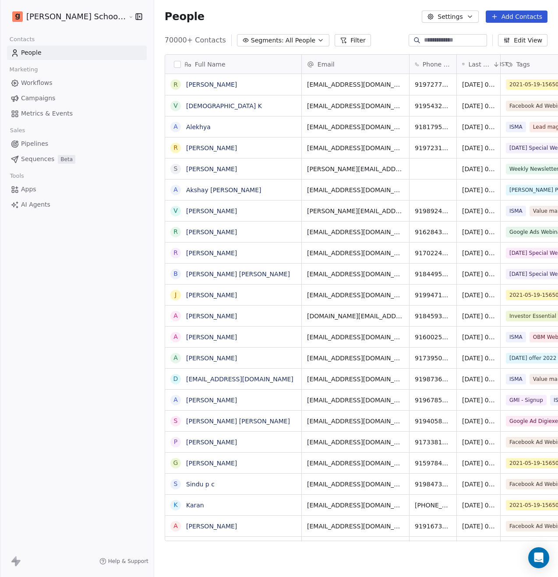
scroll to position [501, 425]
click at [251, 42] on span "Segments:" at bounding box center [267, 40] width 33 height 9
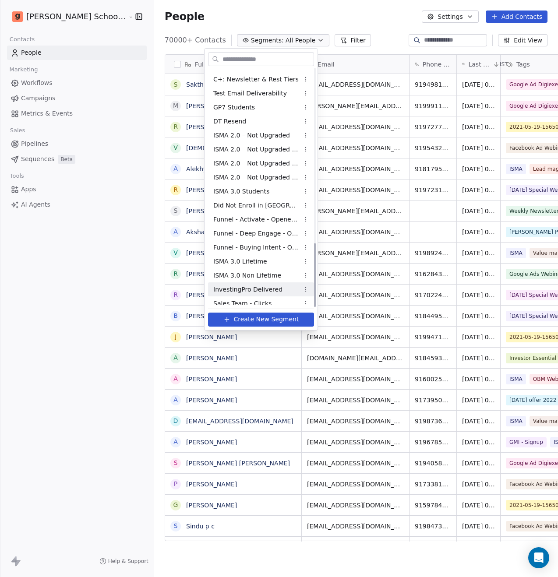
scroll to position [647, 0]
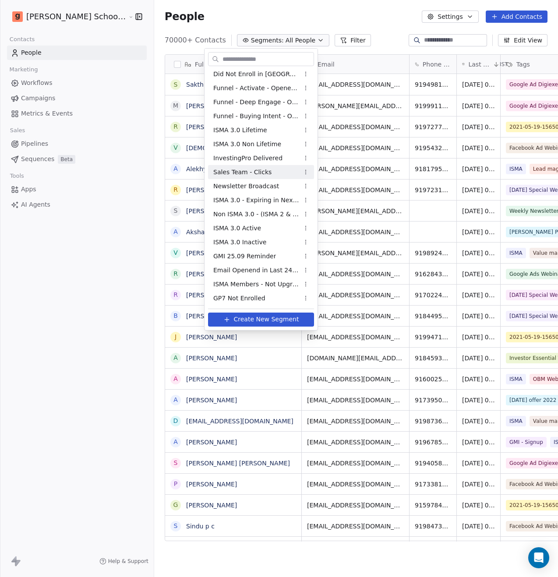
click at [253, 176] on span "Sales Team - Clicks" at bounding box center [242, 172] width 58 height 9
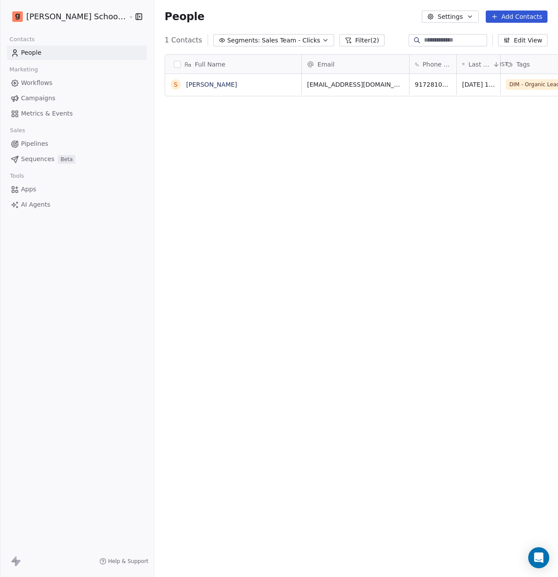
scroll to position [501, 425]
click at [339, 42] on button "Filter (2)" at bounding box center [361, 40] width 45 height 12
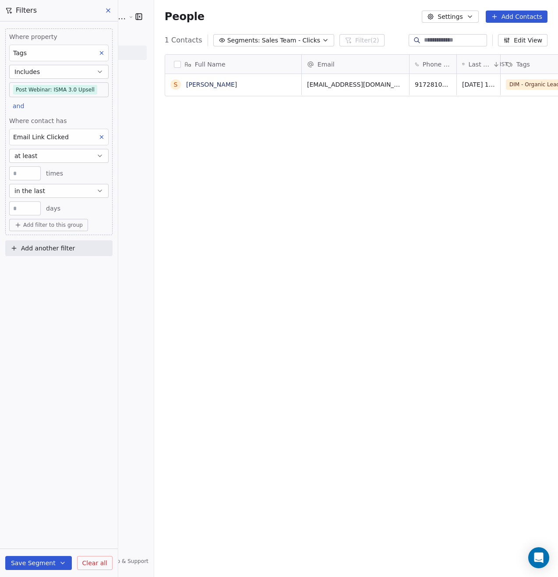
click at [105, 12] on icon at bounding box center [108, 10] width 7 height 7
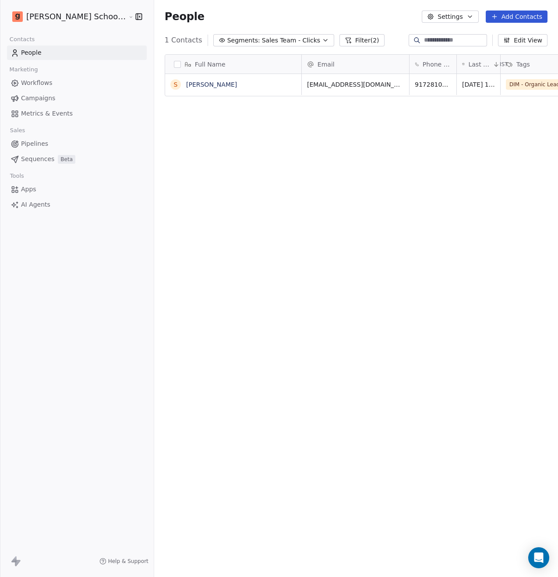
click at [60, 53] on link "People" at bounding box center [77, 53] width 140 height 14
click at [42, 54] on link "People" at bounding box center [77, 53] width 140 height 14
click at [49, 79] on span "Workflows" at bounding box center [37, 82] width 32 height 9
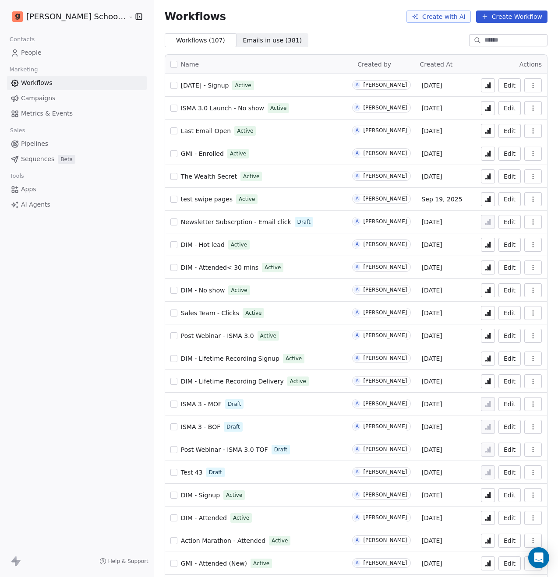
click at [378, 37] on div "Workflows ( 107 ) Workflows ( 107 ) Emails in use ( 381 ) Emails in use ( 381 )" at bounding box center [356, 40] width 404 height 14
click at [45, 53] on link "People" at bounding box center [77, 53] width 140 height 14
click at [41, 53] on link "People" at bounding box center [77, 53] width 140 height 14
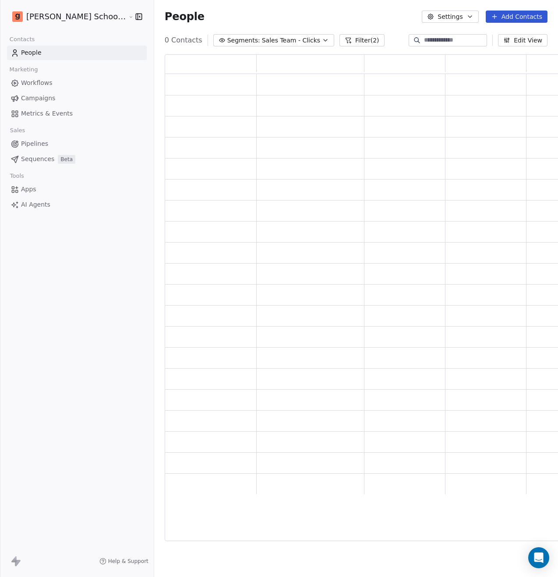
scroll to position [480, 404]
click at [462, 19] on button "Settings" at bounding box center [450, 17] width 56 height 12
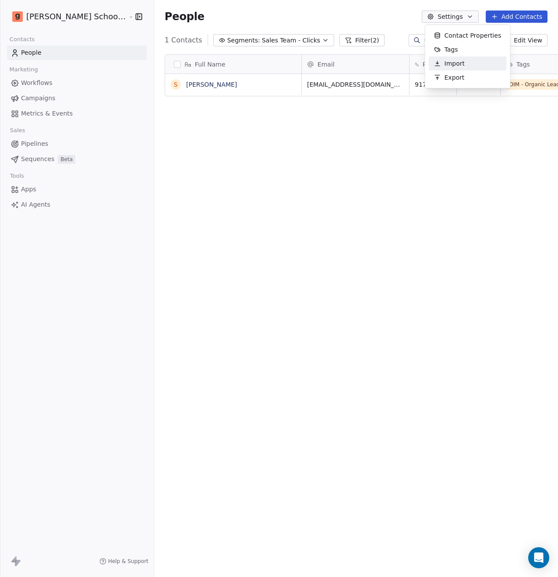
scroll to position [501, 425]
click at [460, 53] on div "Tags" at bounding box center [446, 49] width 35 height 14
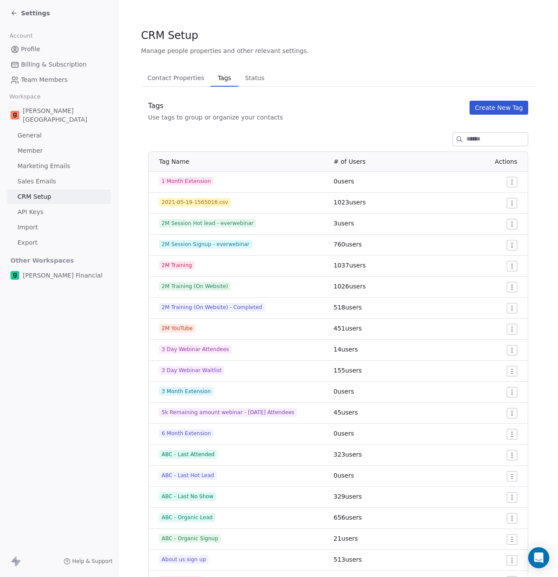
click at [466, 140] on input at bounding box center [496, 139] width 61 height 13
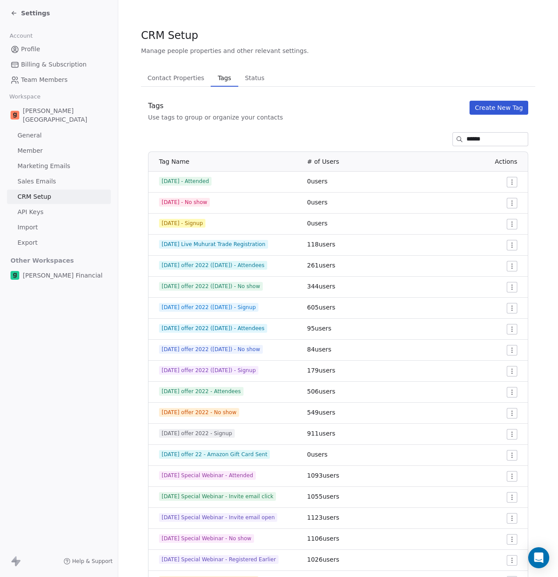
type input "******"
click at [197, 224] on span "[DATE] - Signup" at bounding box center [182, 223] width 46 height 9
copy span "[DATE] - Signup"
